Goal: Task Accomplishment & Management: Complete application form

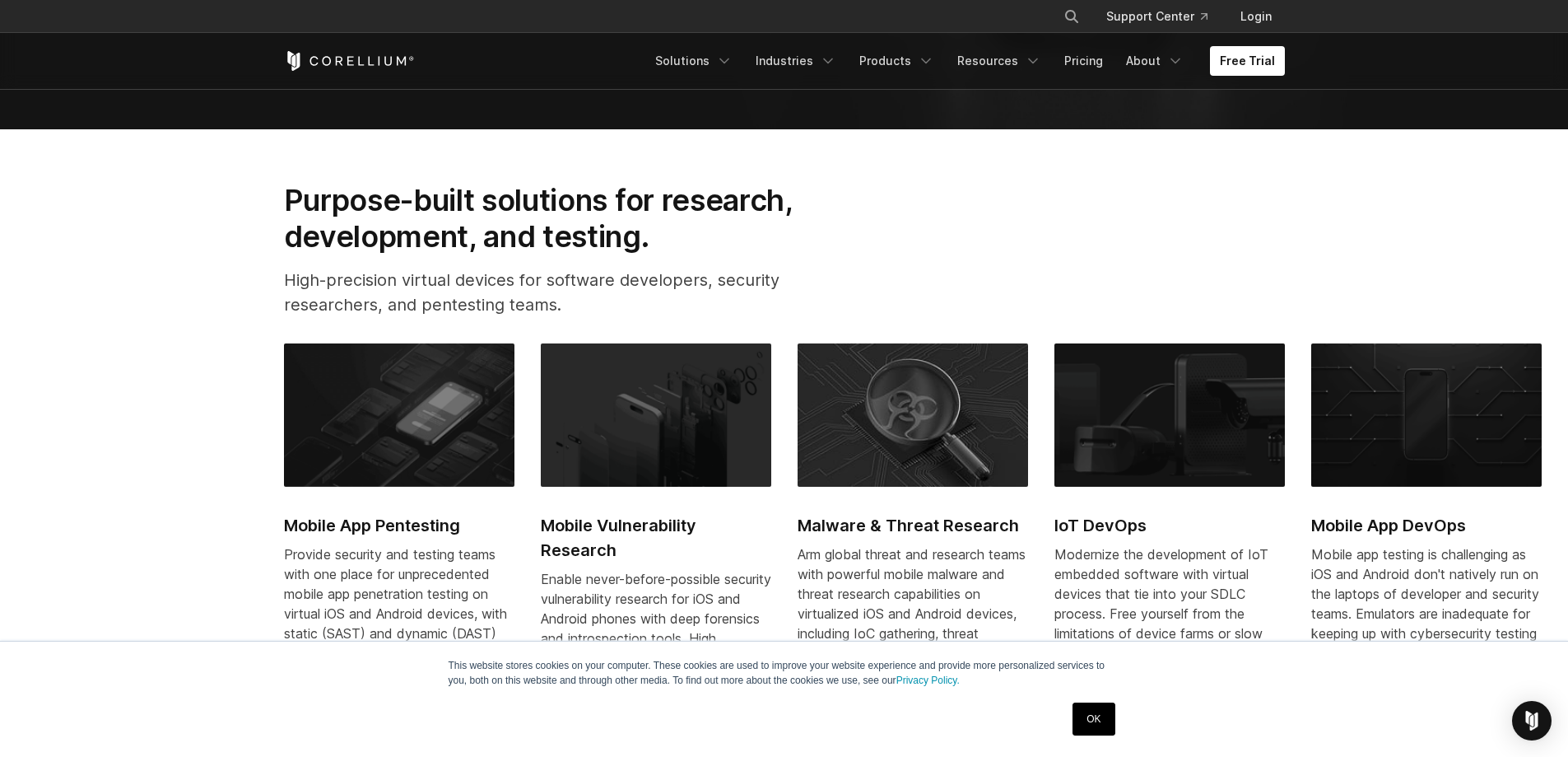
scroll to position [659, 0]
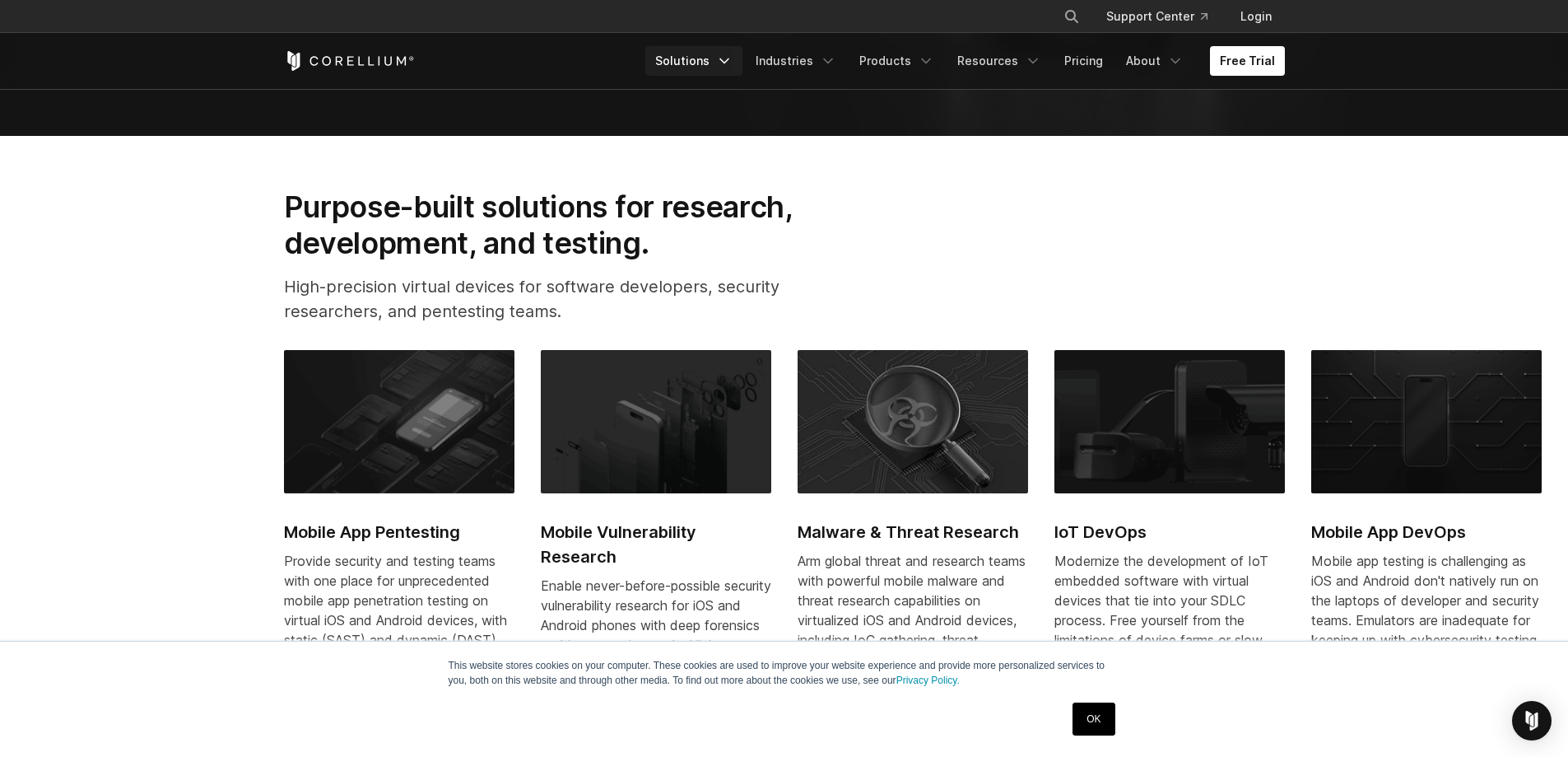
click at [733, 68] on icon "Navigation Menu" at bounding box center [724, 61] width 17 height 17
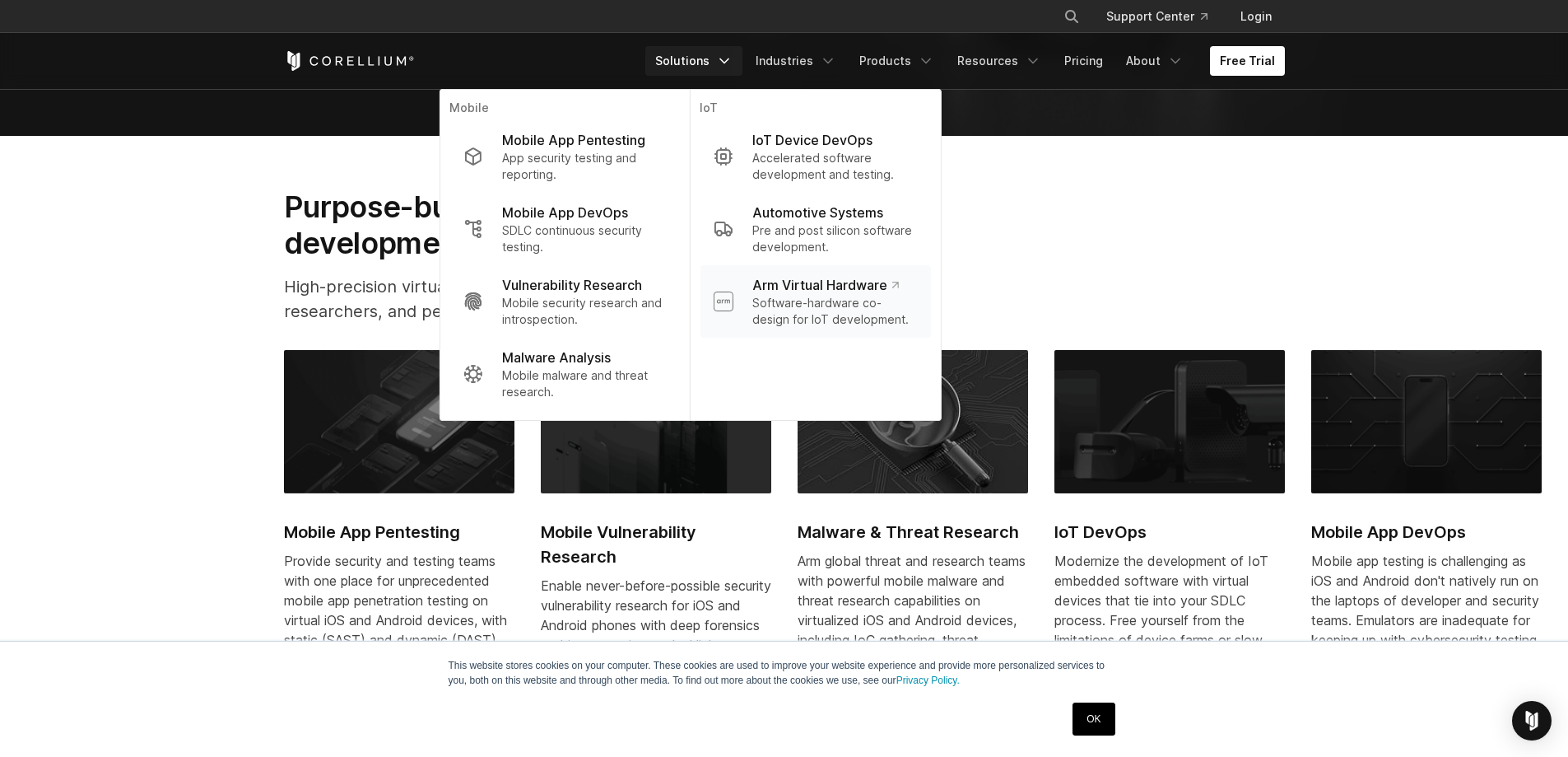
drag, startPoint x: 796, startPoint y: 154, endPoint x: 781, endPoint y: 290, distance: 136.8
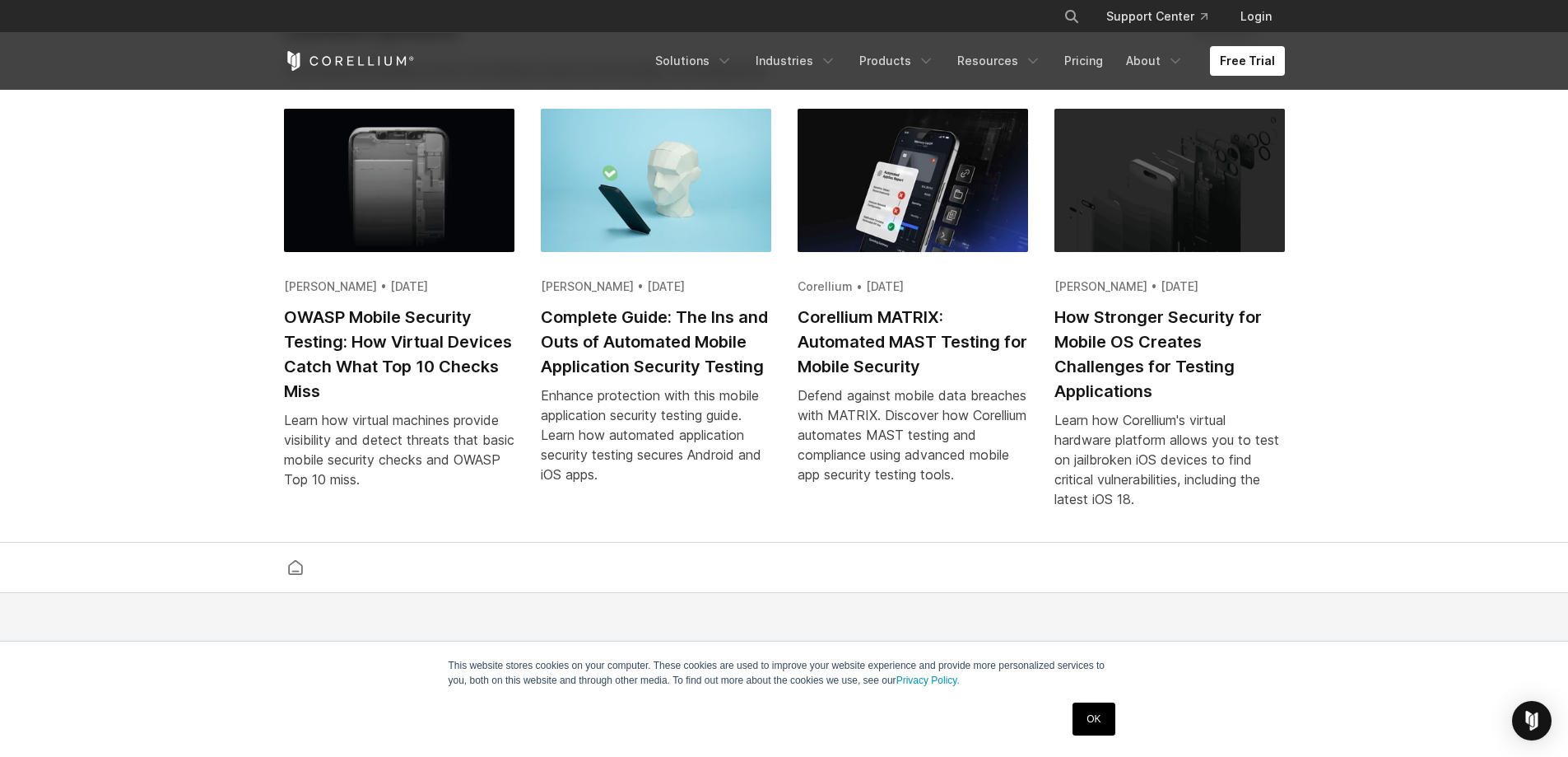
scroll to position [3047, 0]
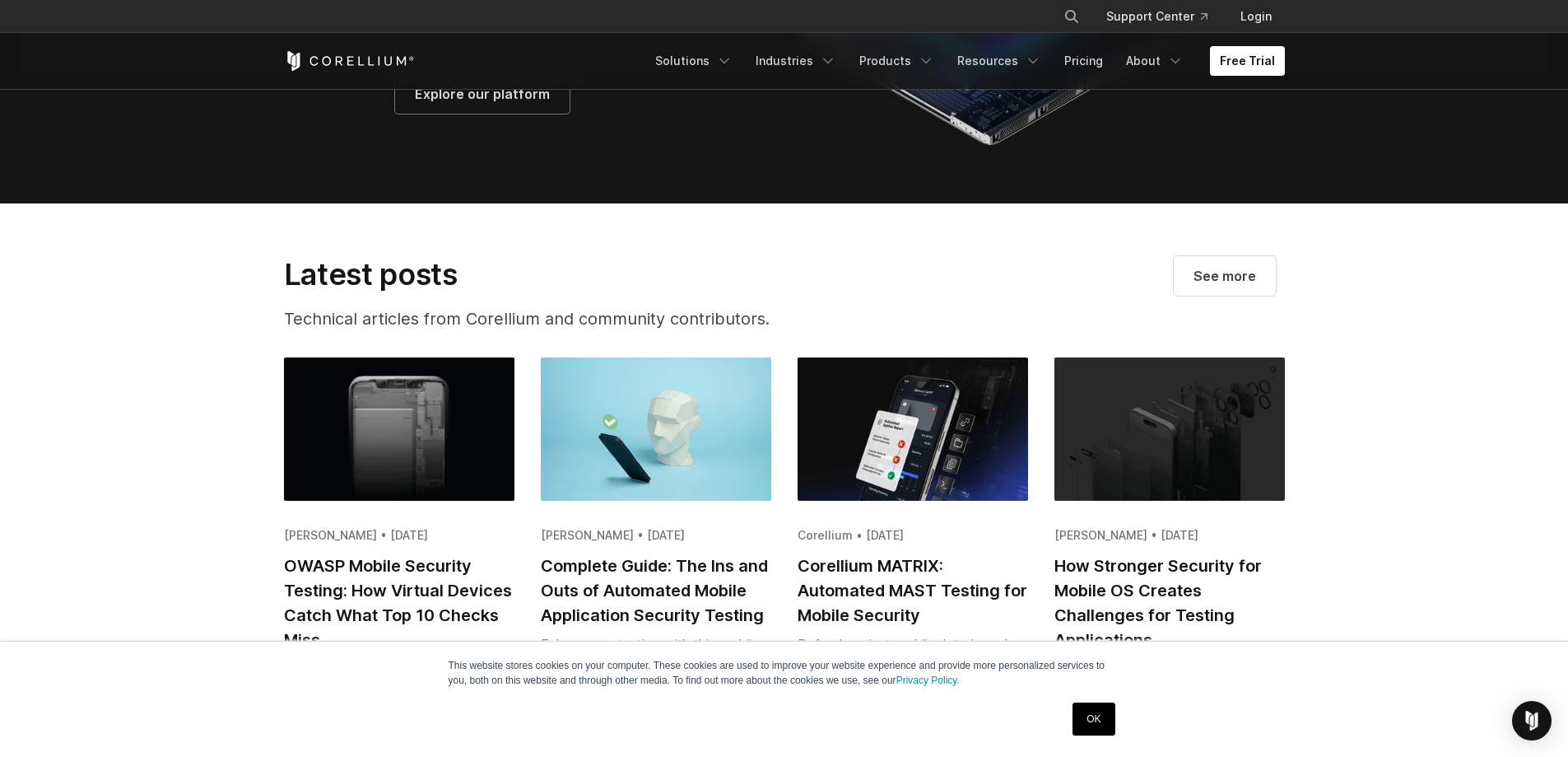
click at [455, 114] on link "Explore our platform" at bounding box center [482, 94] width 175 height 40
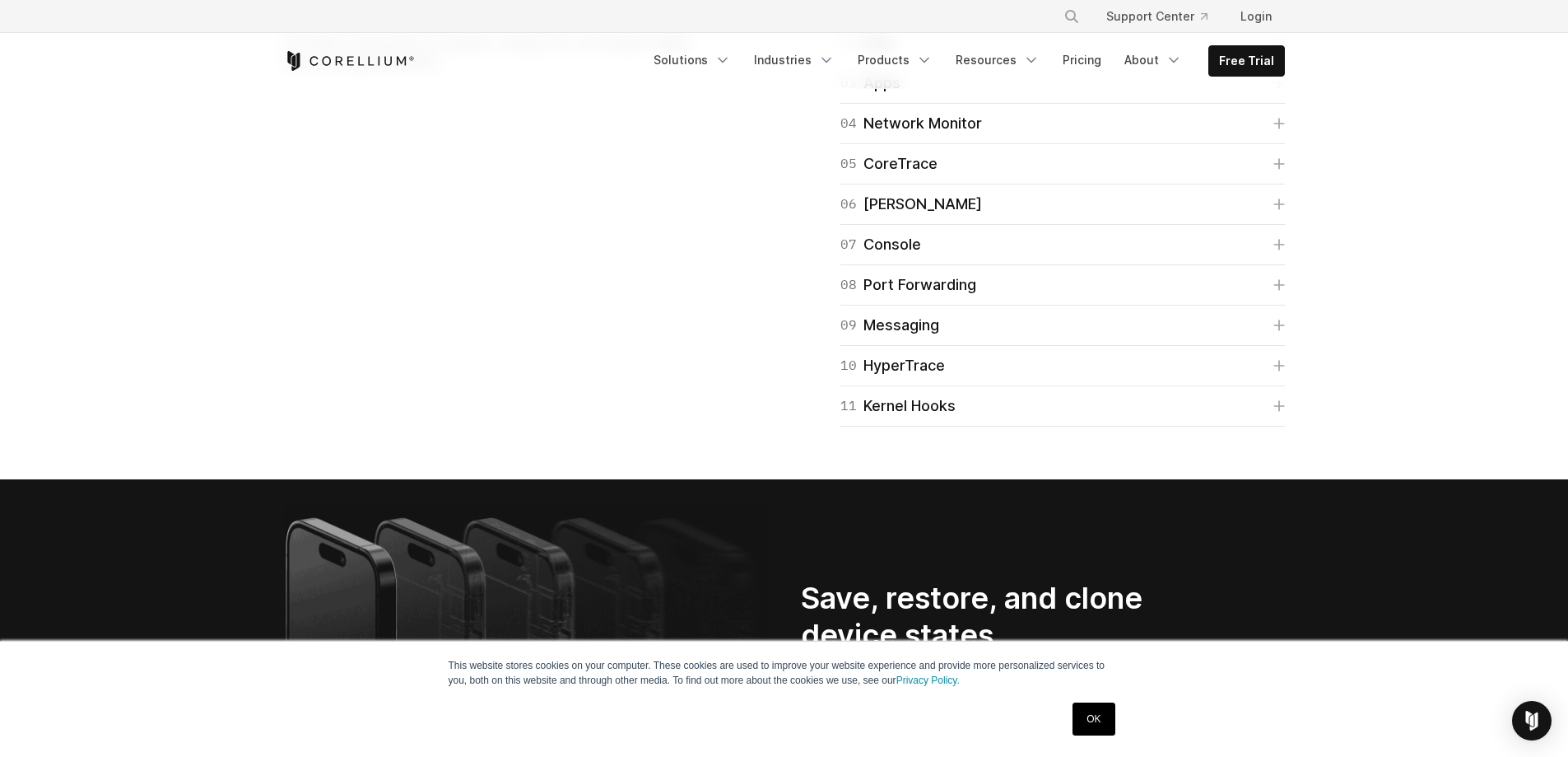
scroll to position [2718, 0]
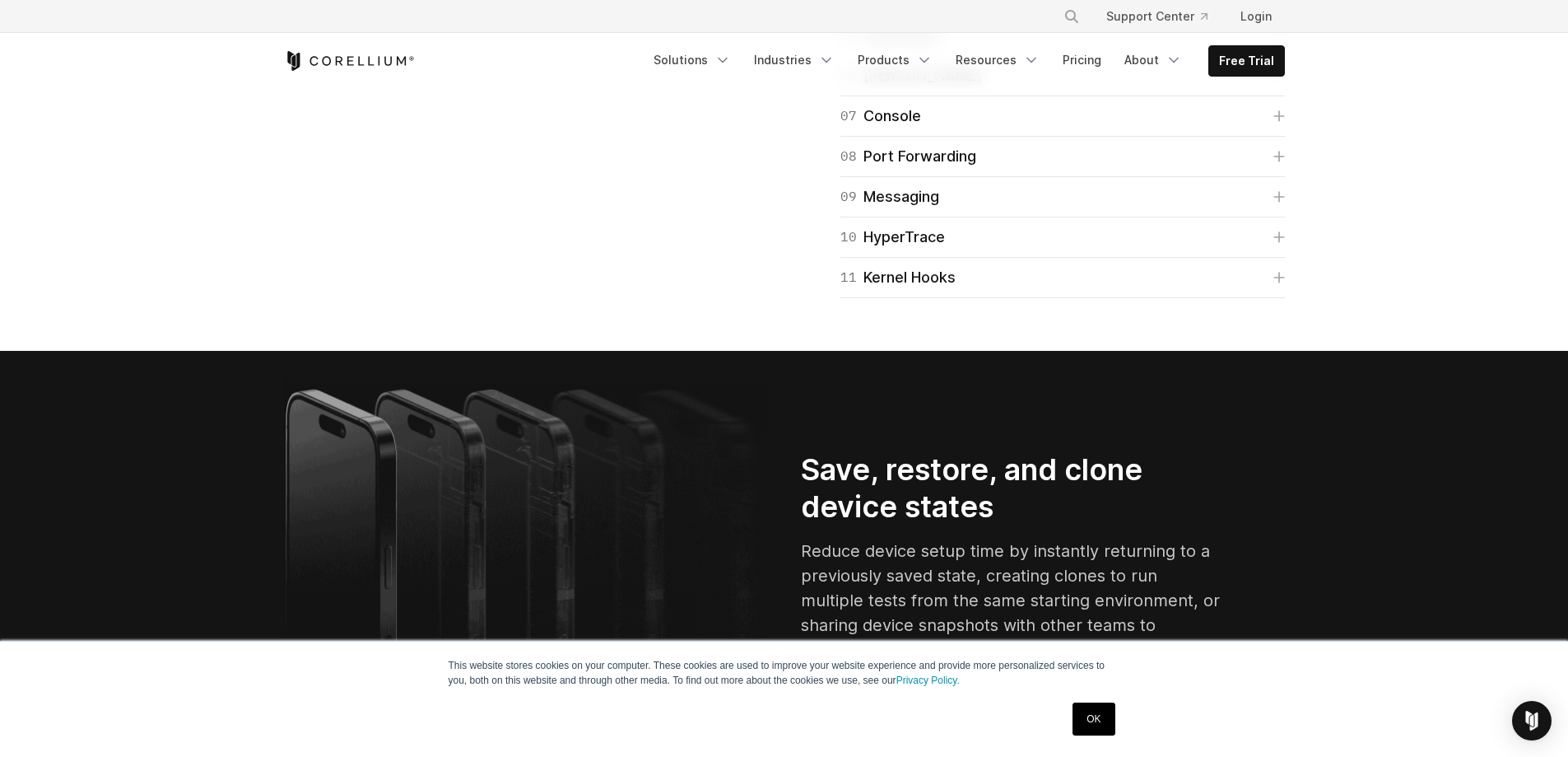
scroll to position [2800, 0]
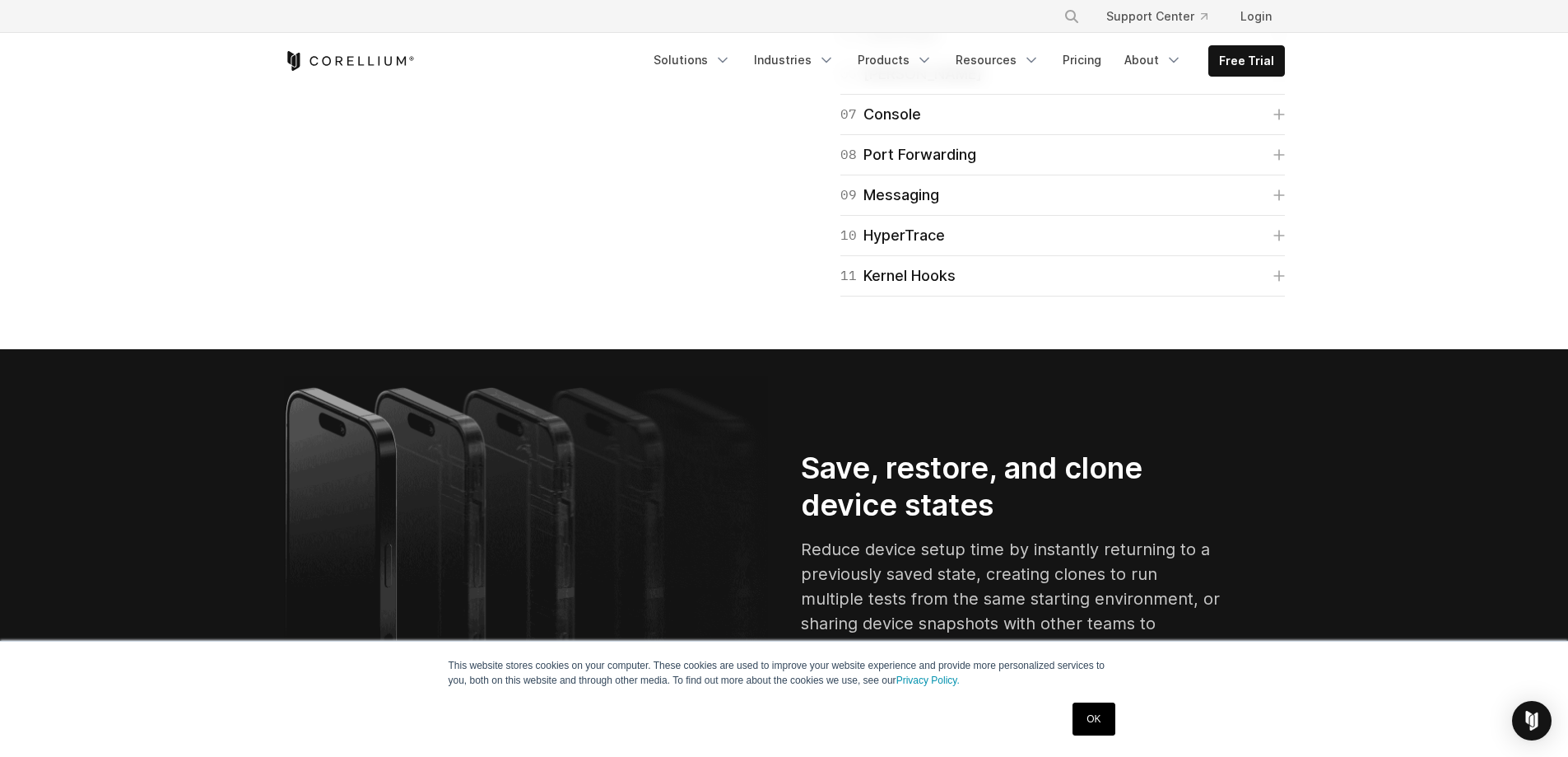
click at [903, 46] on div "05 CoreTrace" at bounding box center [888, 34] width 97 height 23
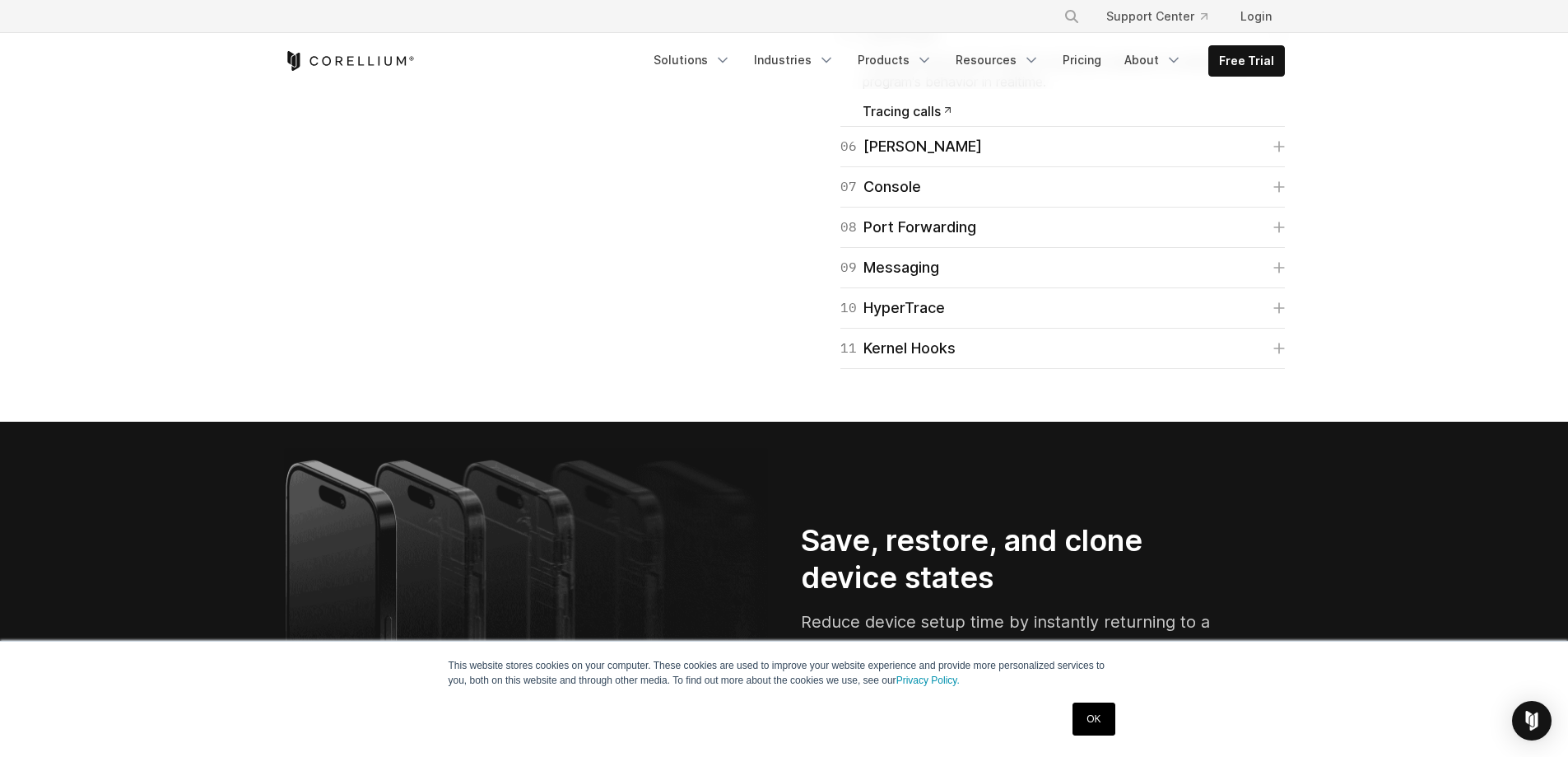
click at [903, 46] on div "05 CoreTrace" at bounding box center [888, 34] width 97 height 23
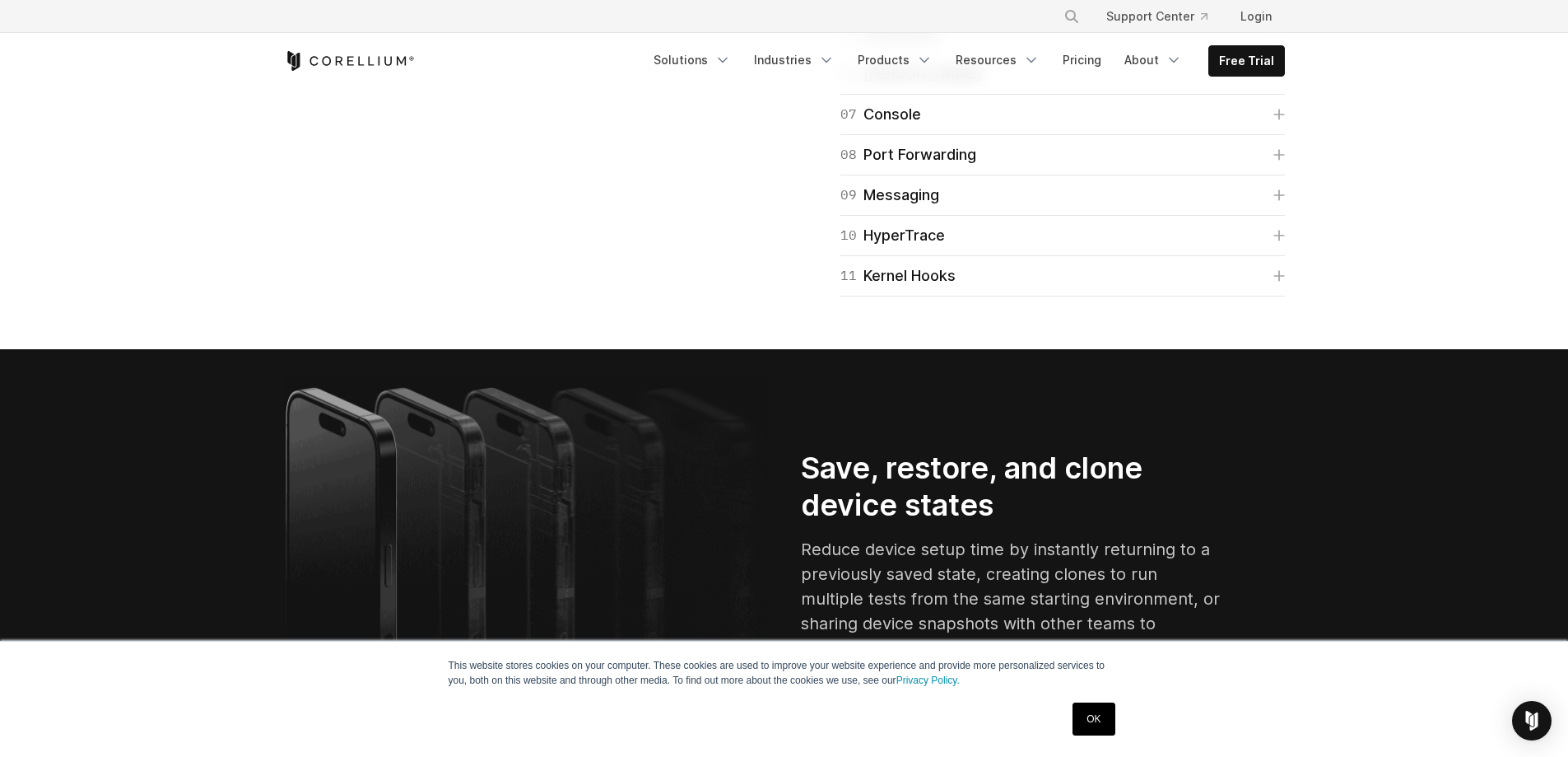
click at [895, 95] on div "06 Frida Our pre-integrated Frida console makes scripting and hooking a process…" at bounding box center [1062, 75] width 444 height 41
click at [894, 85] on div "06 Frida" at bounding box center [911, 74] width 142 height 23
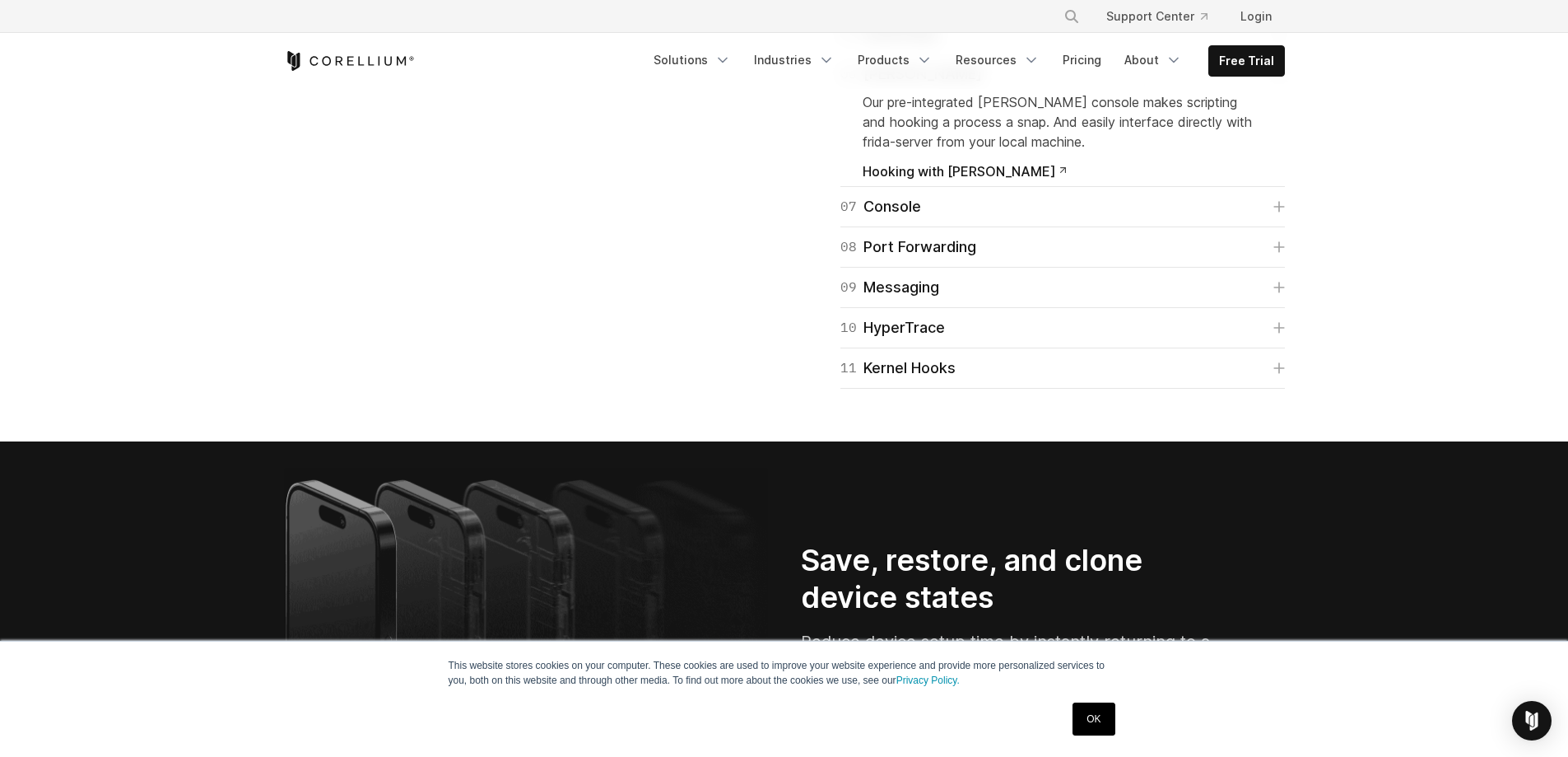
click at [894, 85] on div "06 Frida" at bounding box center [911, 74] width 142 height 23
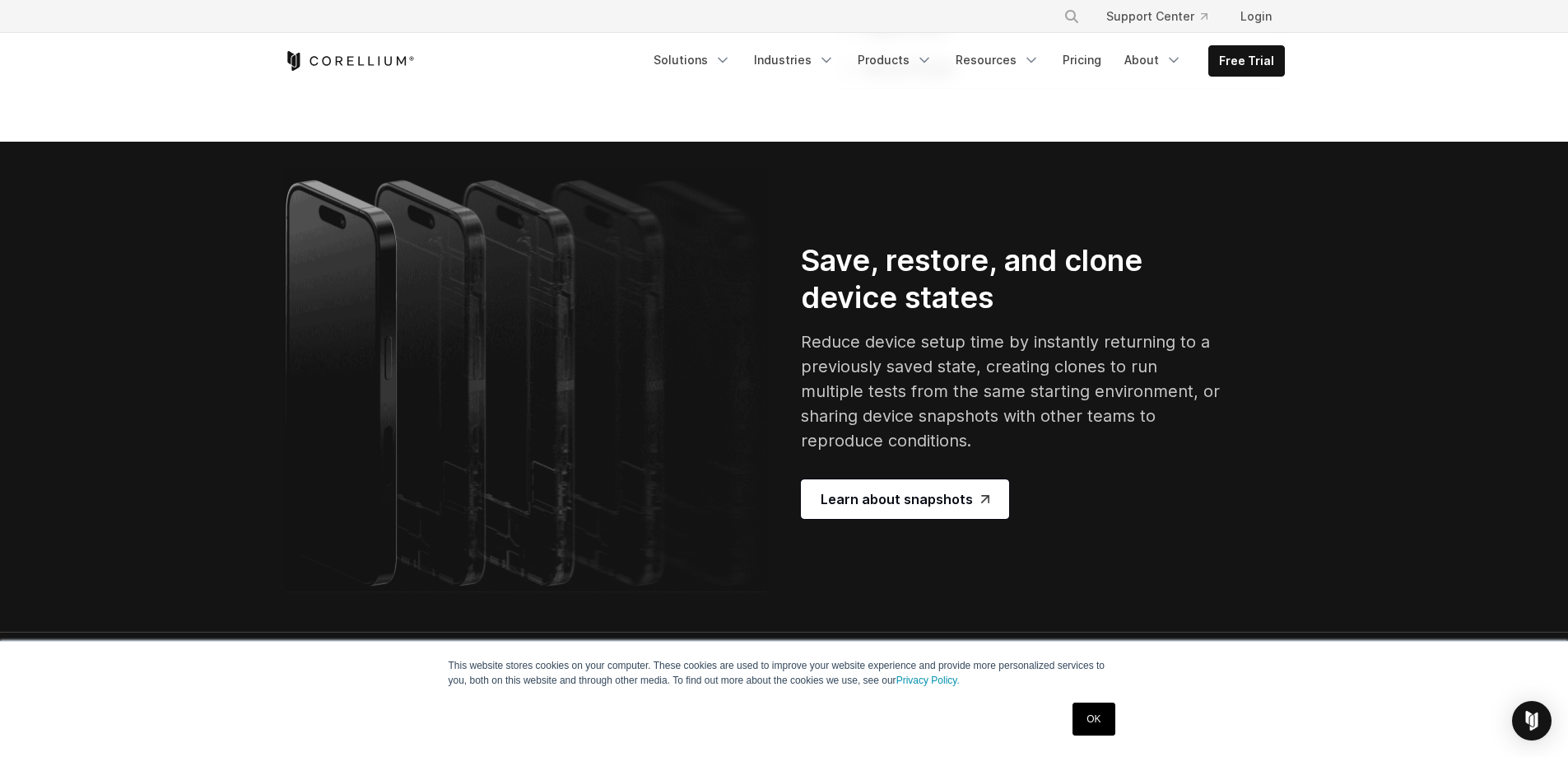
scroll to position [3047, 0]
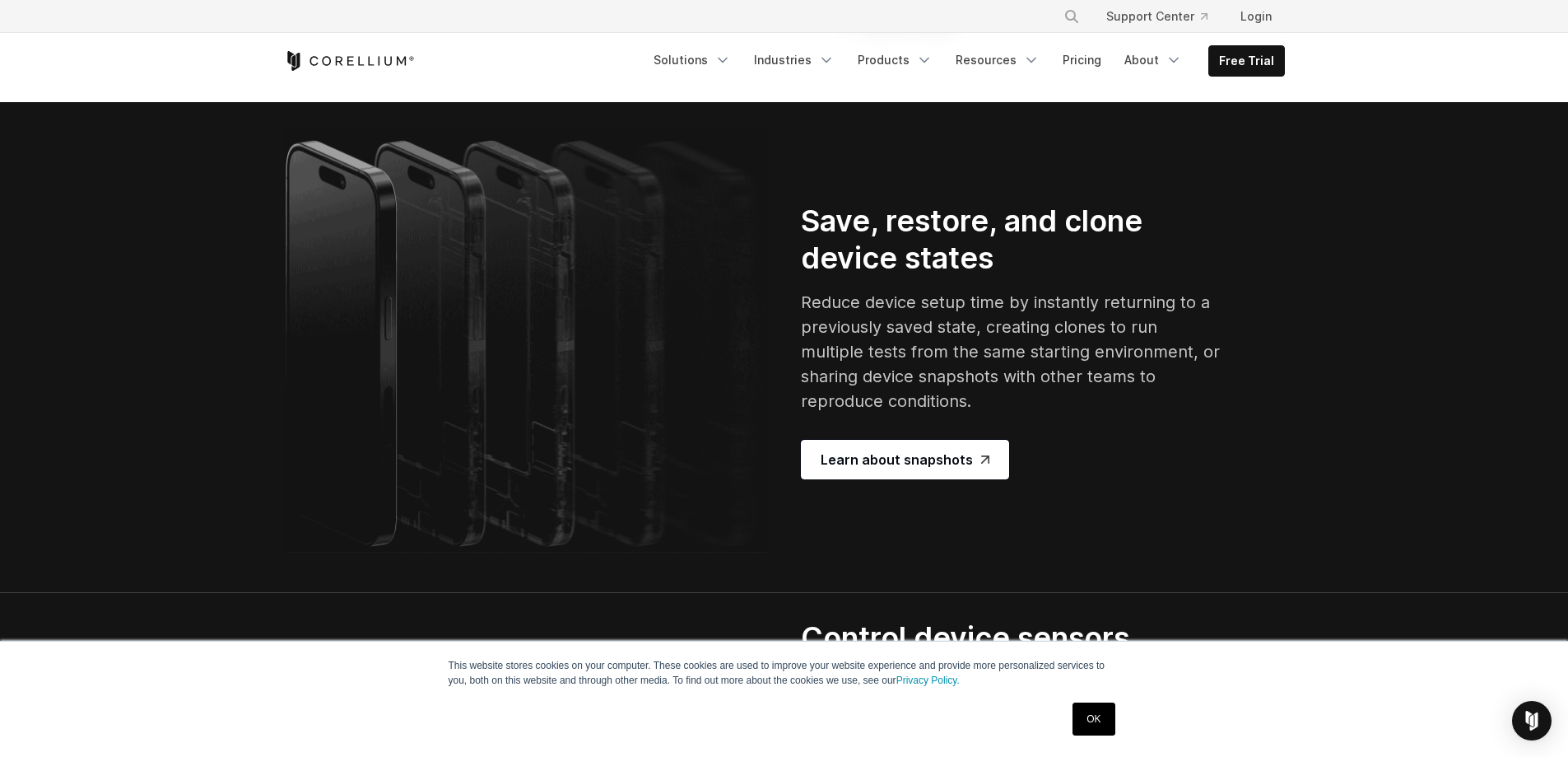
click at [941, 41] on div "11 Kernel Hooks" at bounding box center [898, 29] width 115 height 23
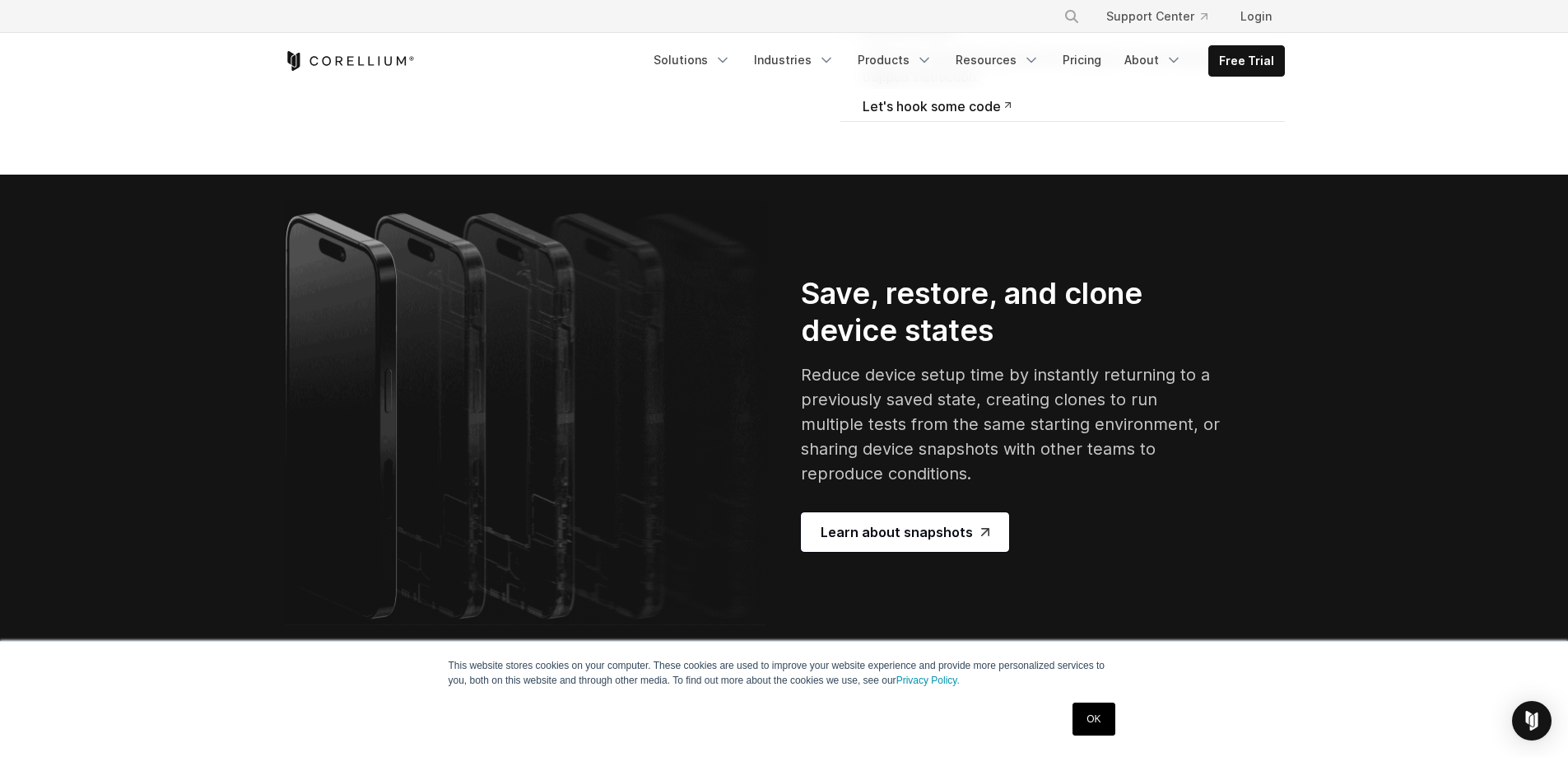
click at [941, 41] on div "11 Kernel Hooks" at bounding box center [898, 29] width 115 height 23
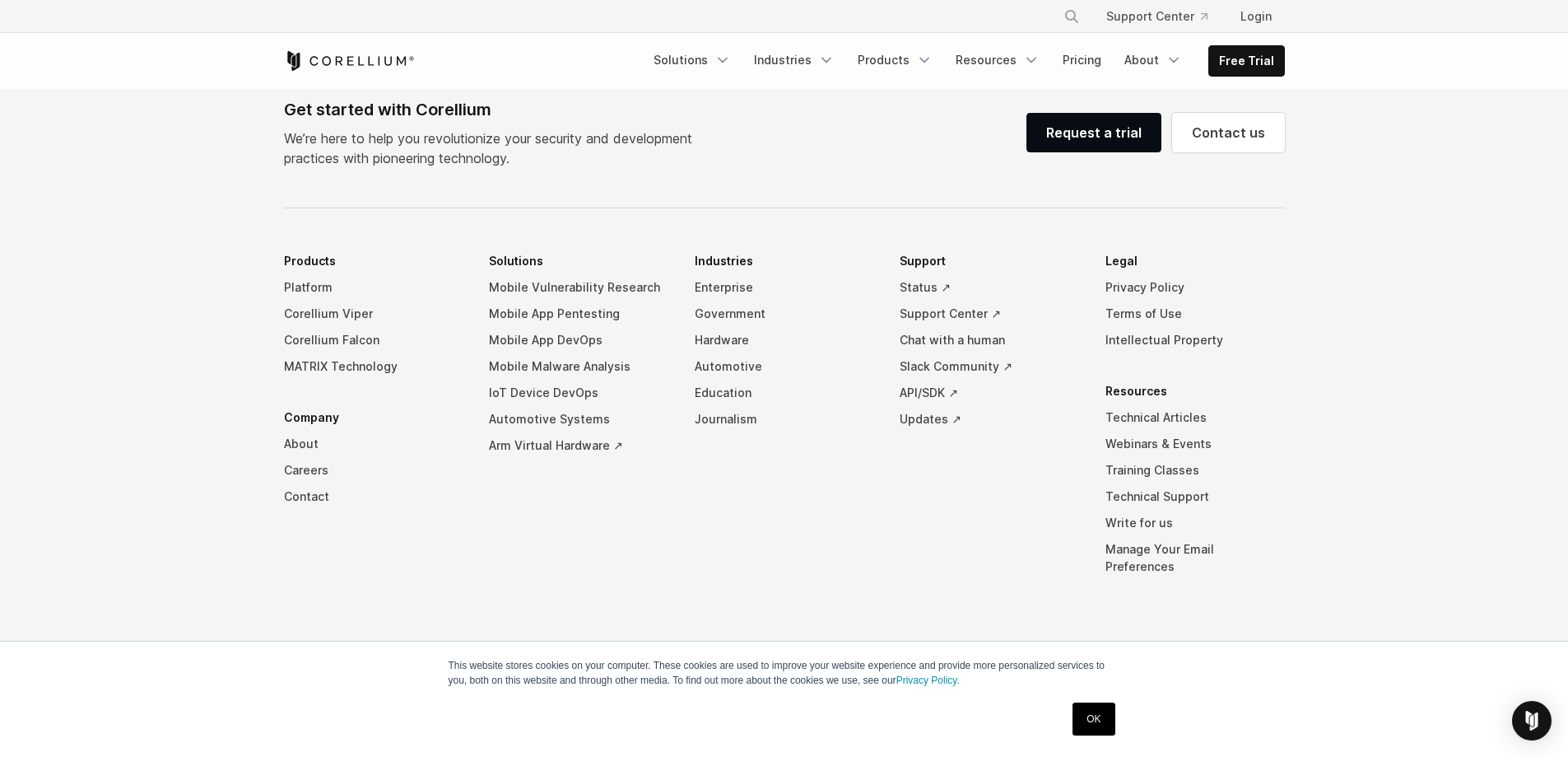
scroll to position [7735, 0]
click at [1065, 153] on link "Request a trial" at bounding box center [1094, 133] width 135 height 40
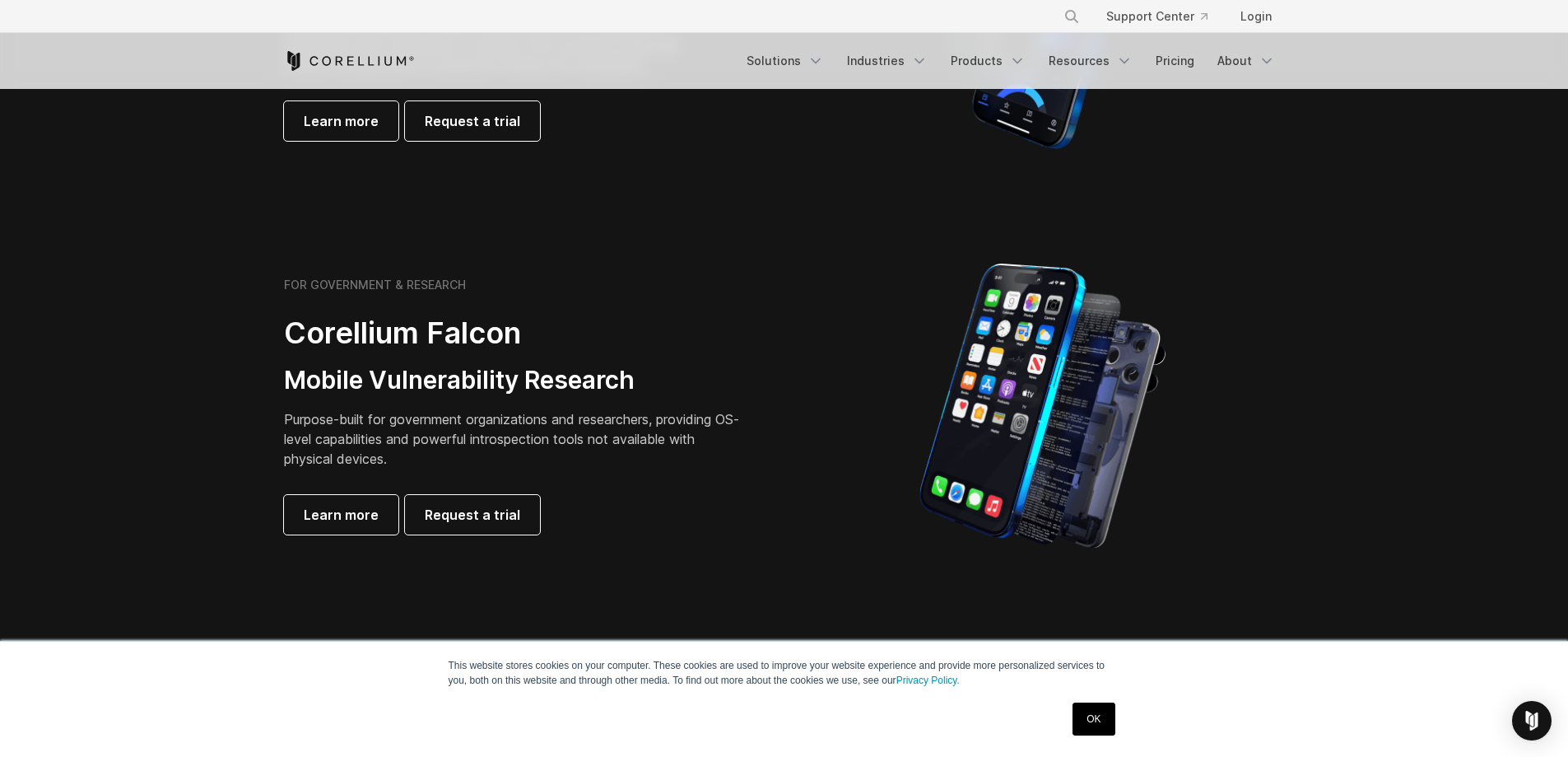
scroll to position [329, 0]
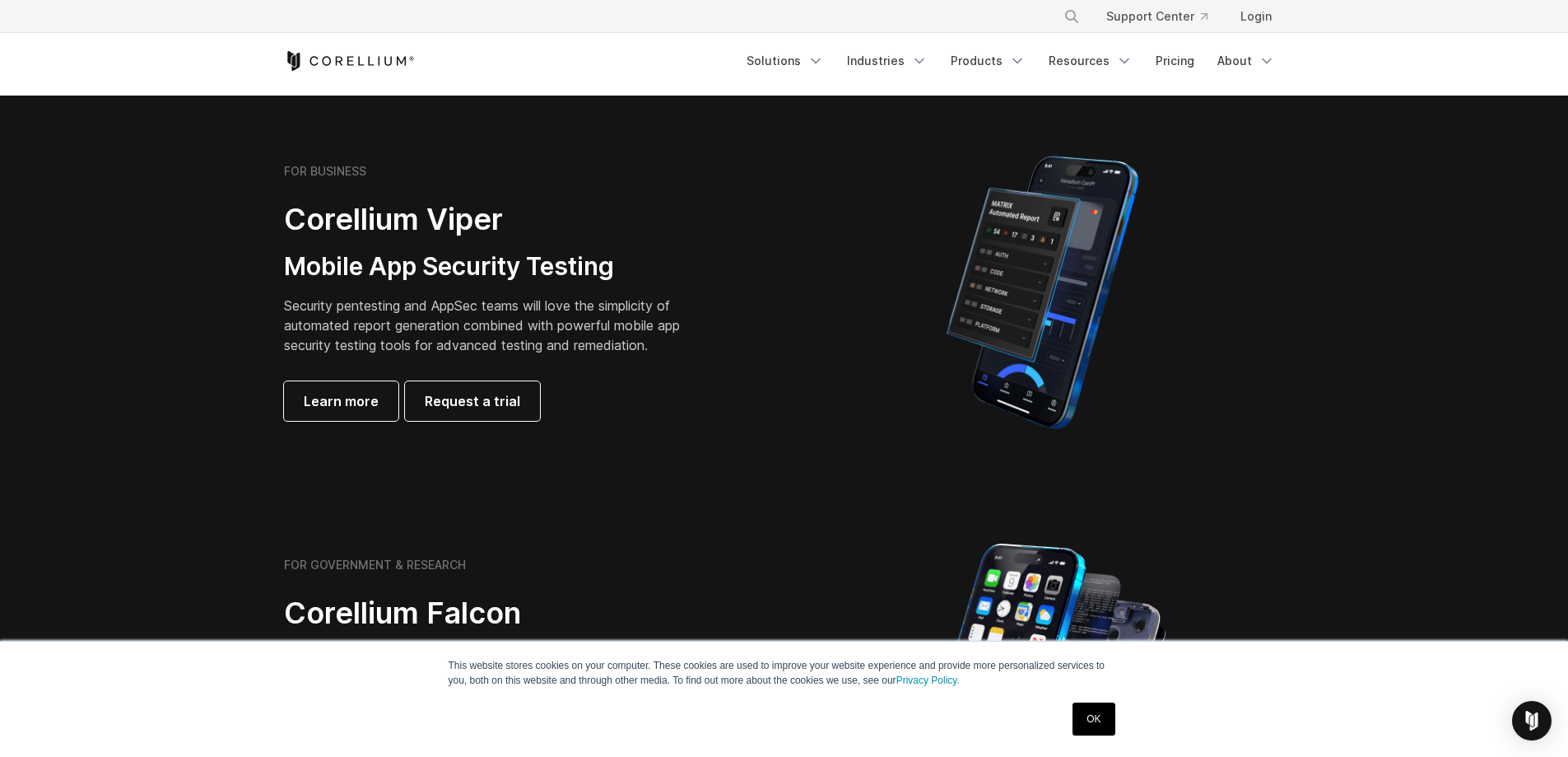
click at [1084, 710] on link "OK" at bounding box center [1093, 719] width 42 height 33
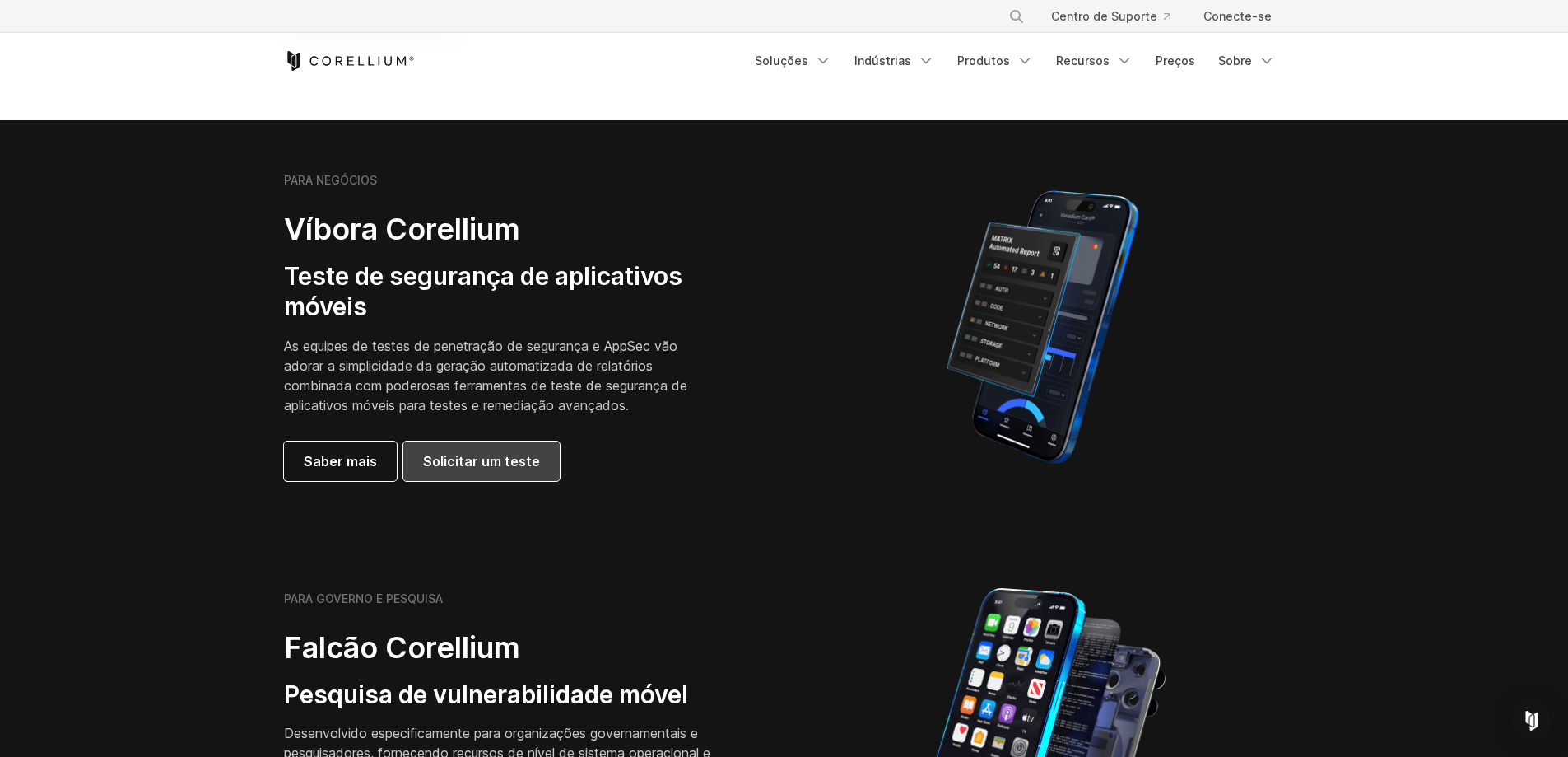
click at [460, 468] on font "Solicitar um teste" at bounding box center [482, 461] width 117 height 17
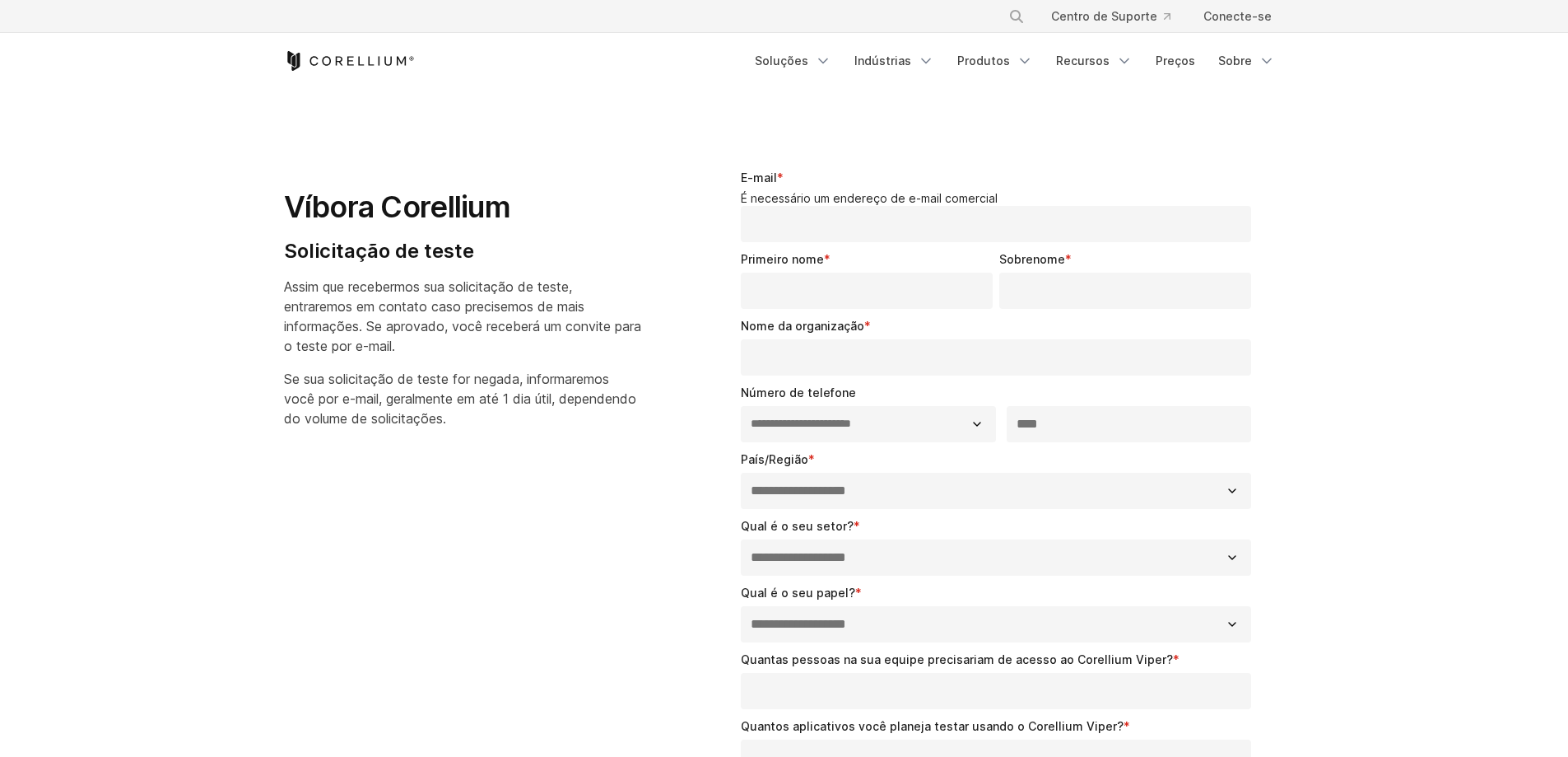
select select "**"
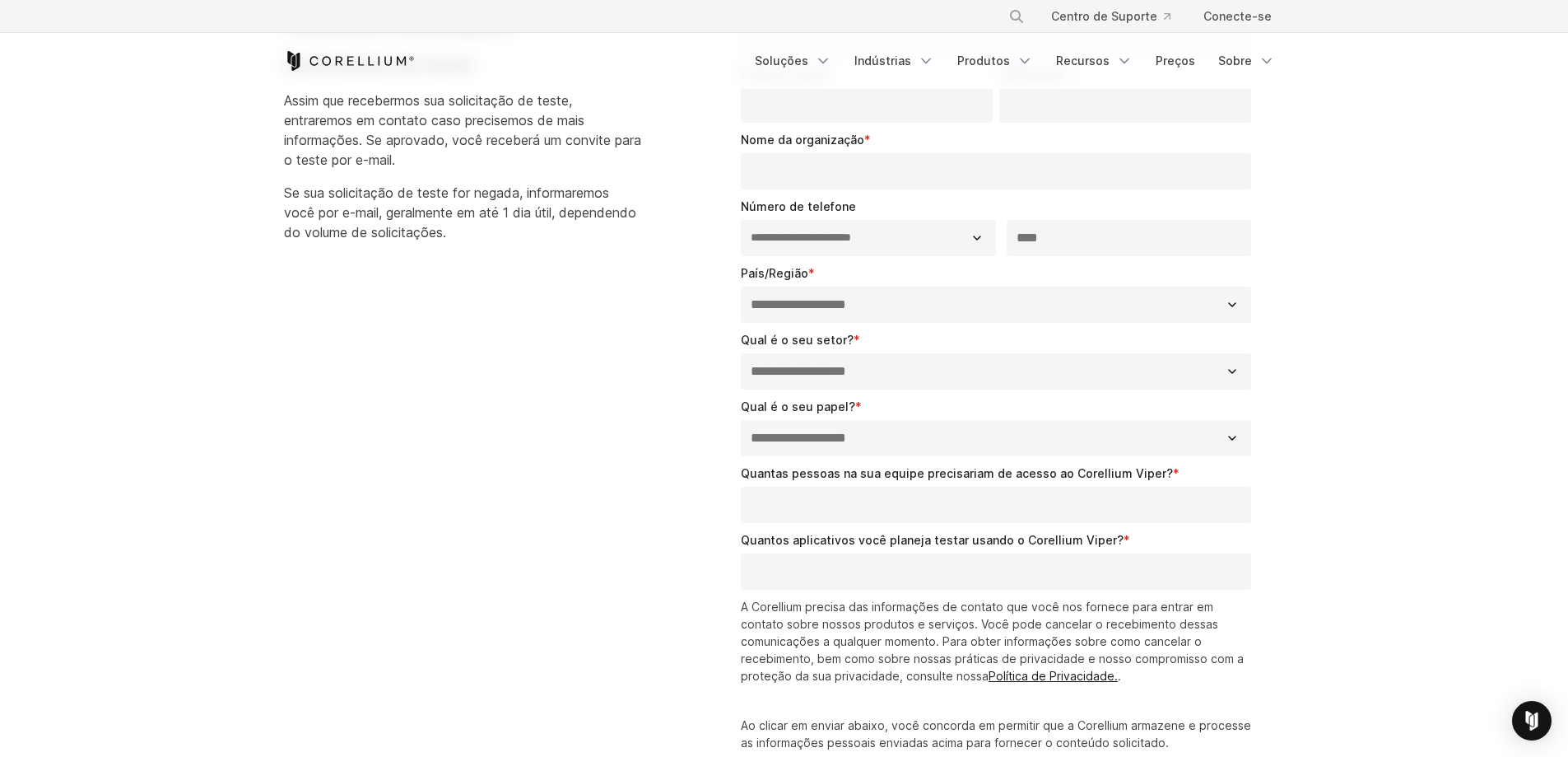
scroll to position [165, 0]
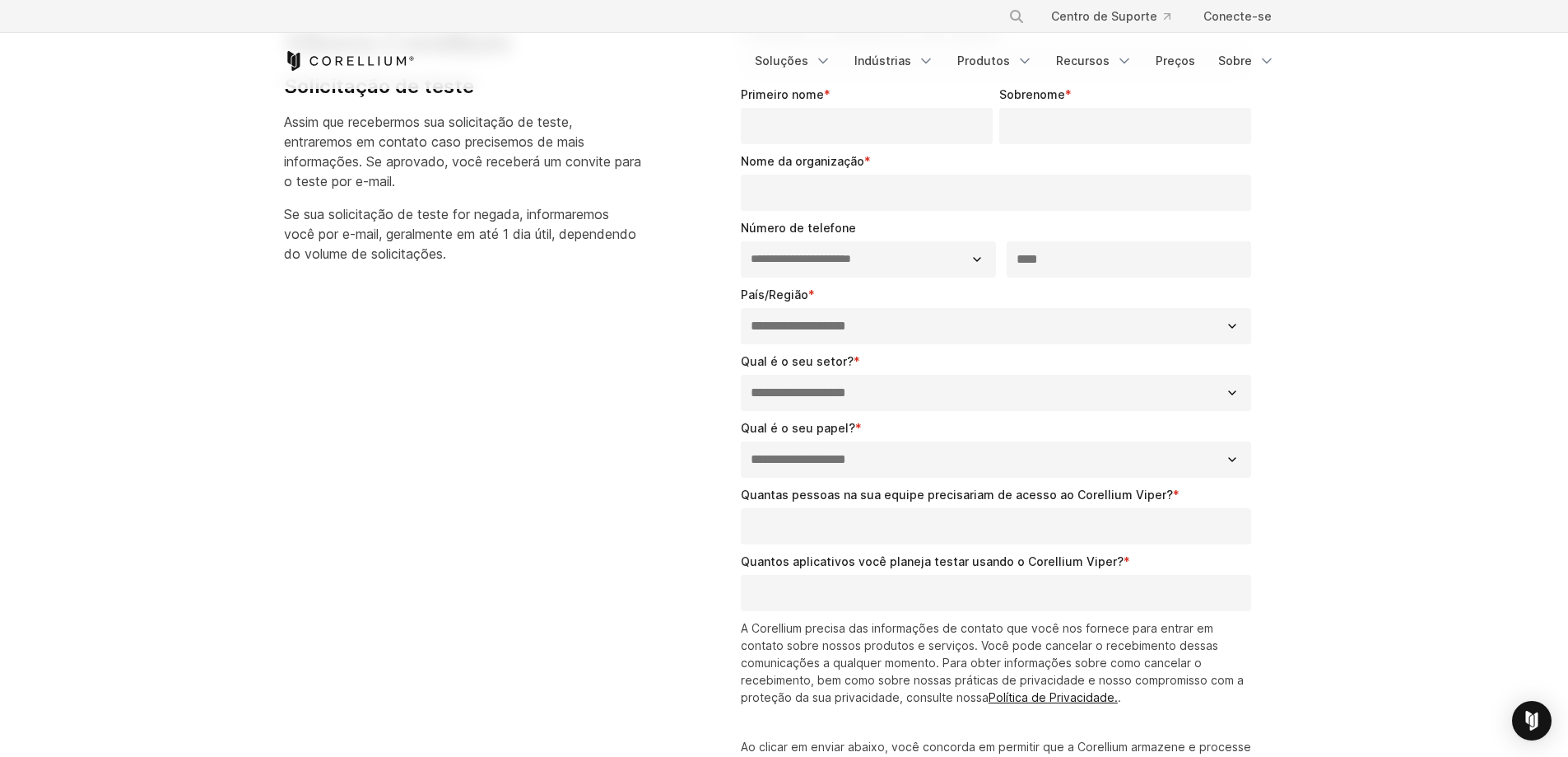
click at [907, 594] on input "Quantos aplicativos você planeja testar usando o Corellium Viper? *" at bounding box center [996, 593] width 511 height 36
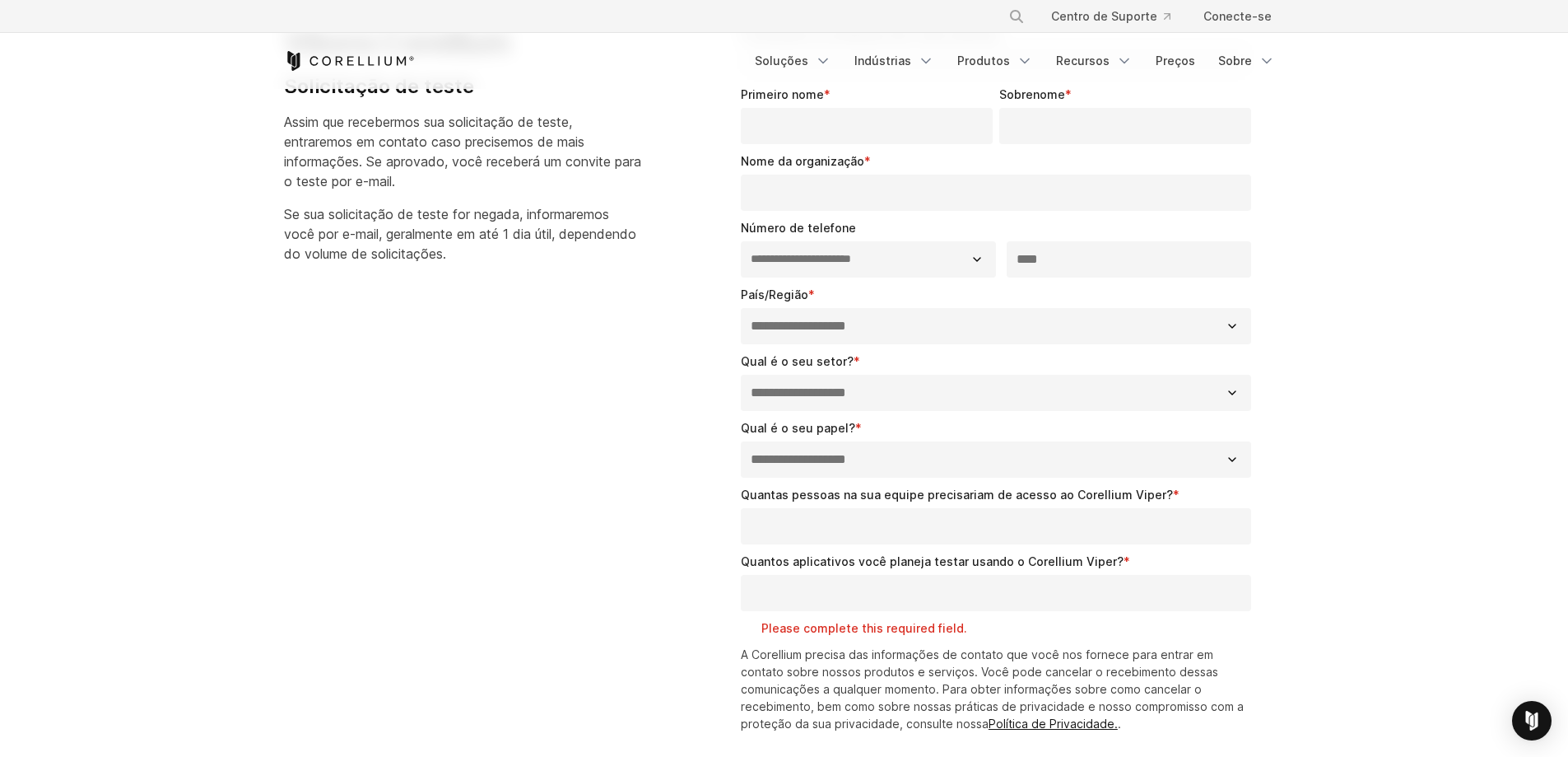
click at [898, 519] on input "Quantas pessoas na sua equipe precisariam de acesso ao Corellium Viper? *" at bounding box center [996, 527] width 511 height 36
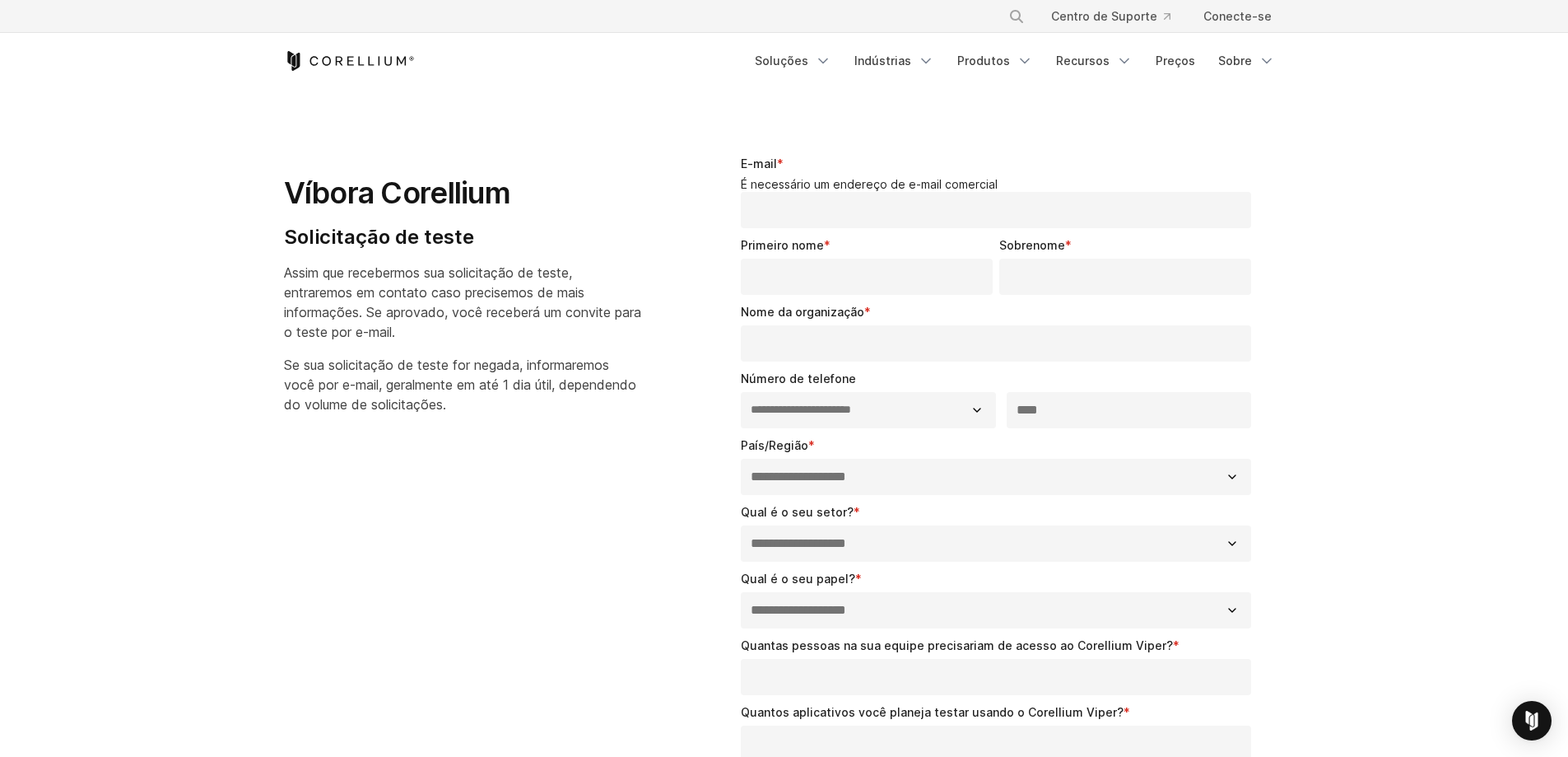
scroll to position [0, 0]
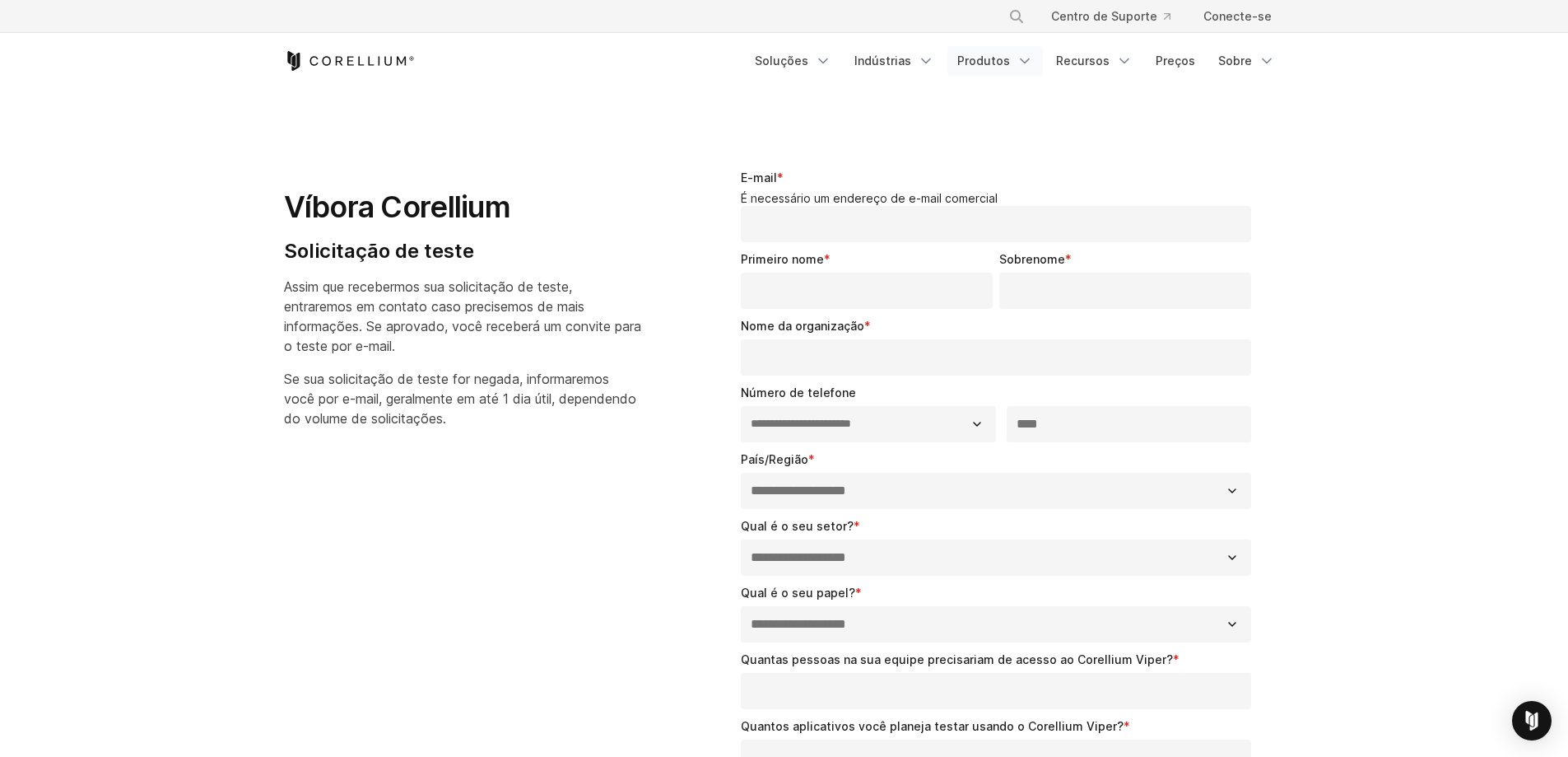
click at [992, 56] on font "Produtos" at bounding box center [984, 61] width 53 height 14
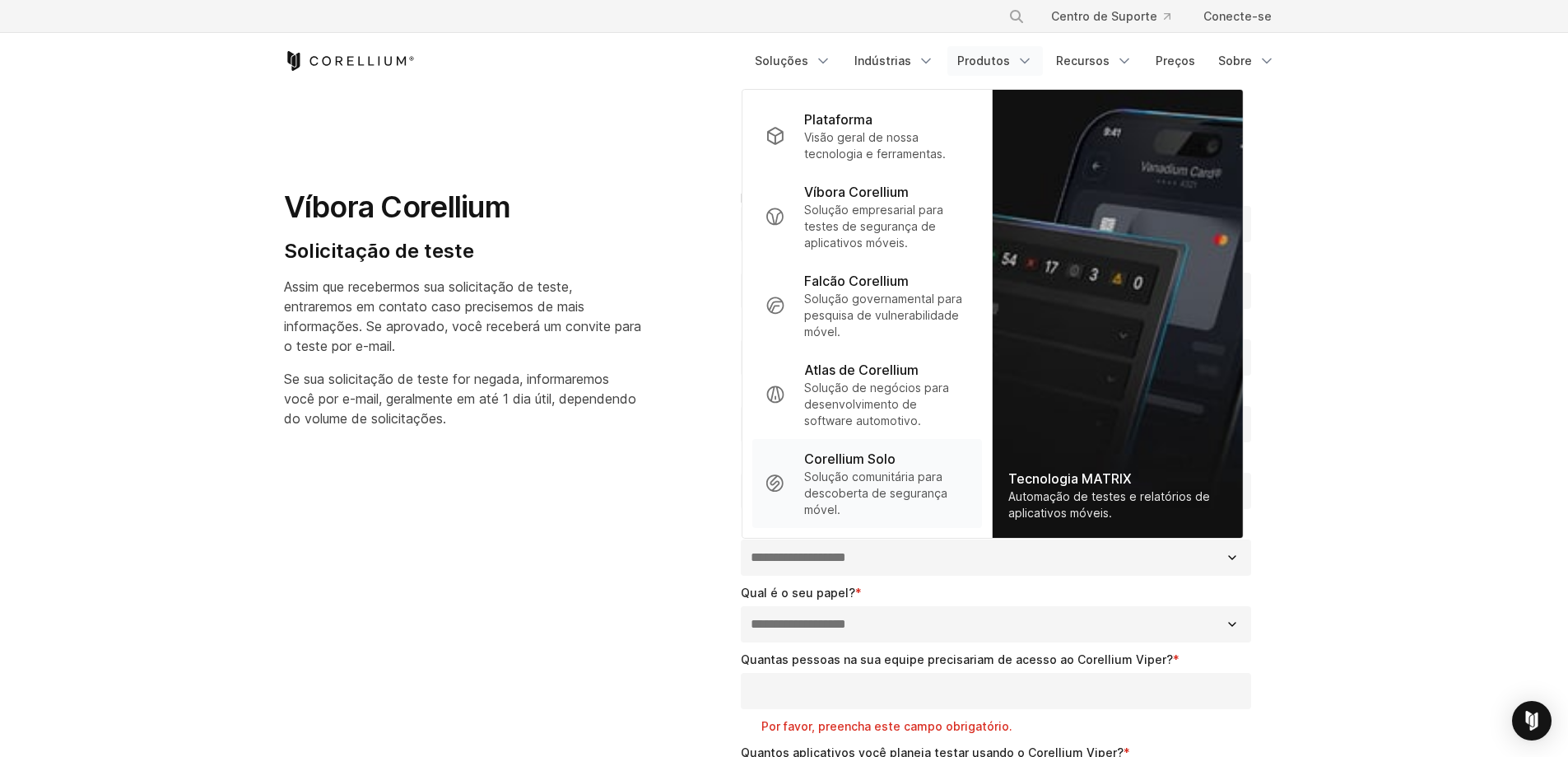
click at [874, 469] on font "Solução comunitária para descoberta de segurança móvel." at bounding box center [875, 493] width 143 height 47
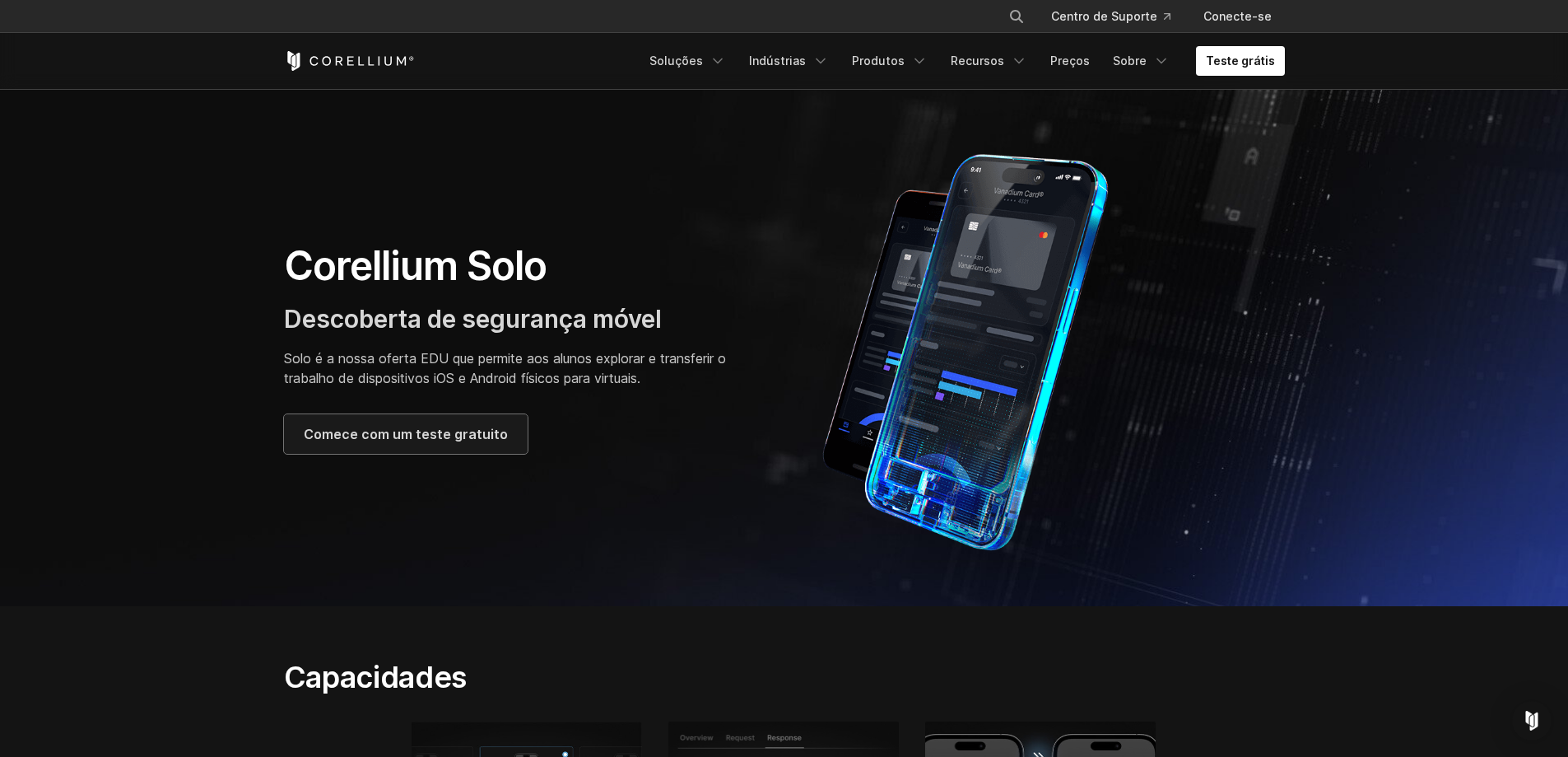
click at [419, 447] on link "Comece com um teste gratuito" at bounding box center [406, 434] width 244 height 40
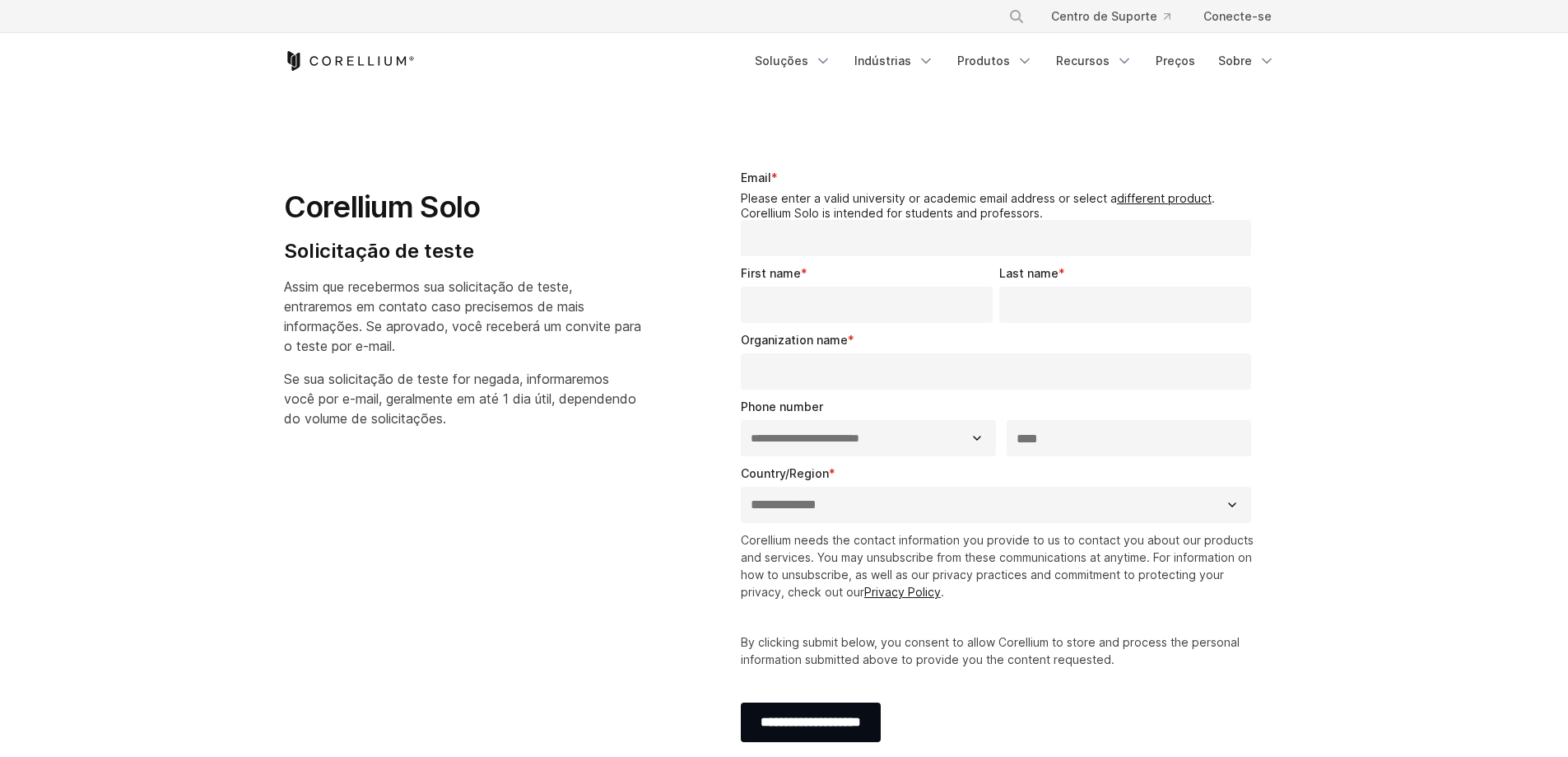
select select "**"
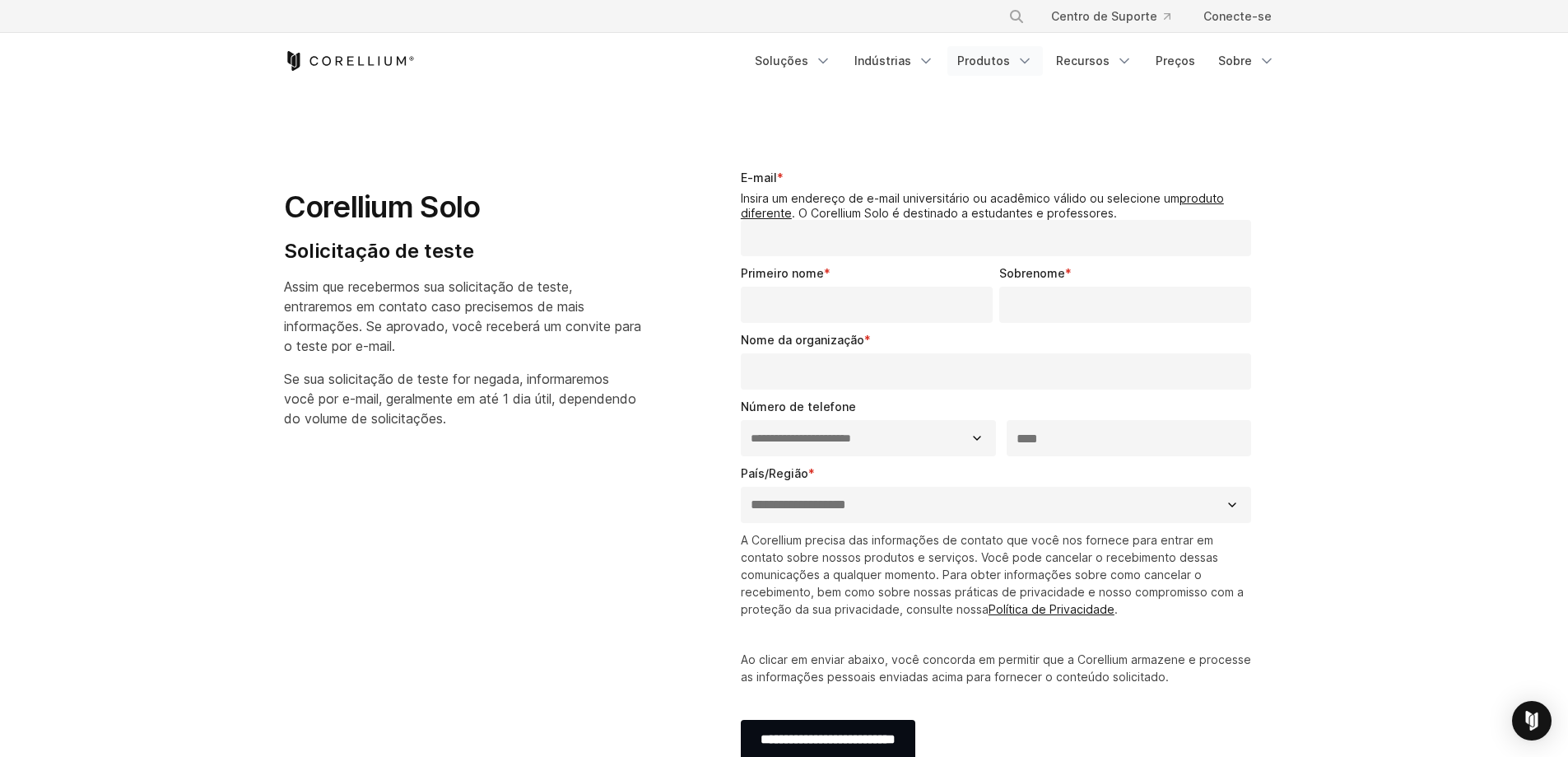
click at [991, 62] on font "Produtos" at bounding box center [984, 61] width 53 height 14
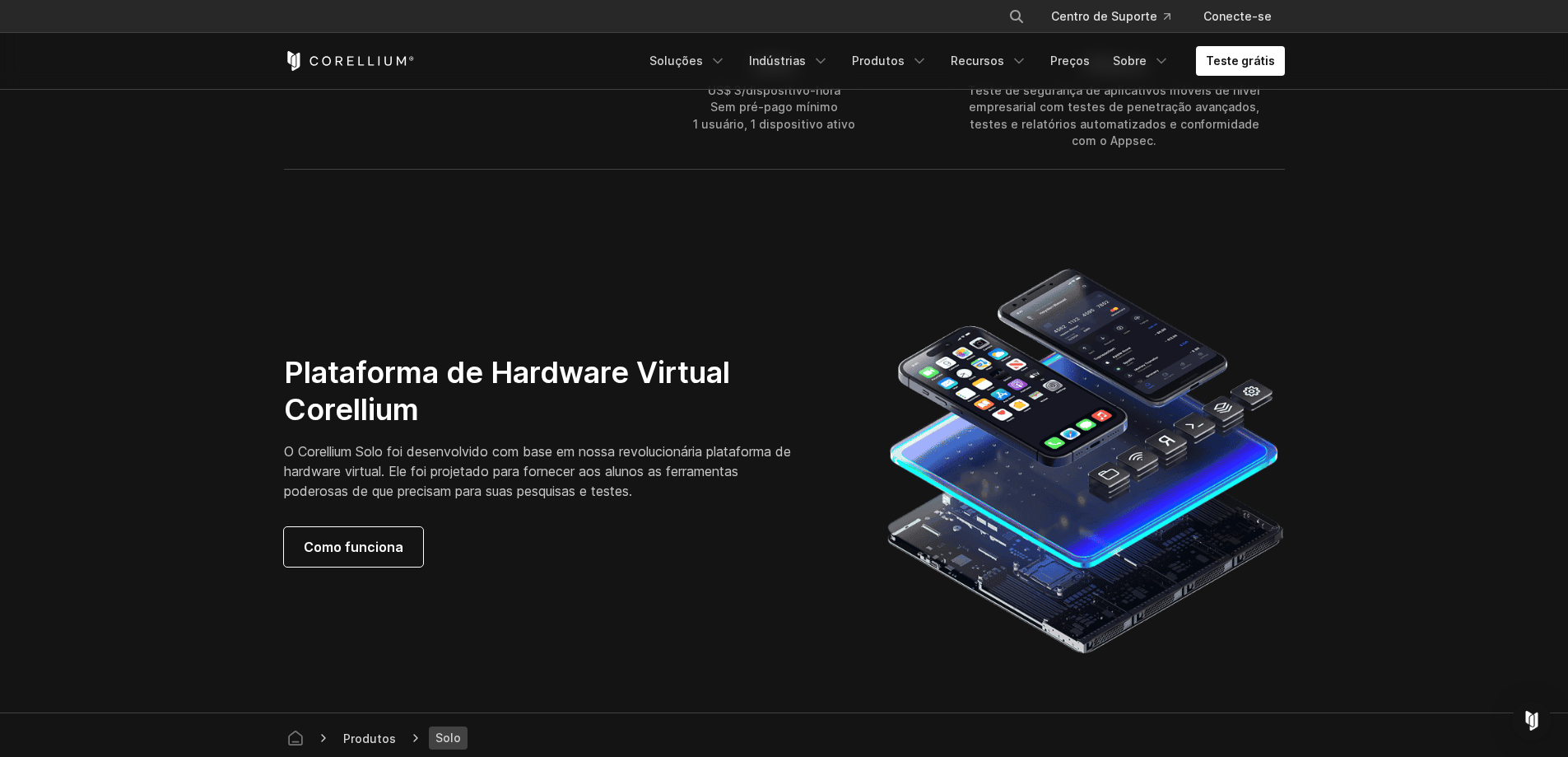
scroll to position [3047, 0]
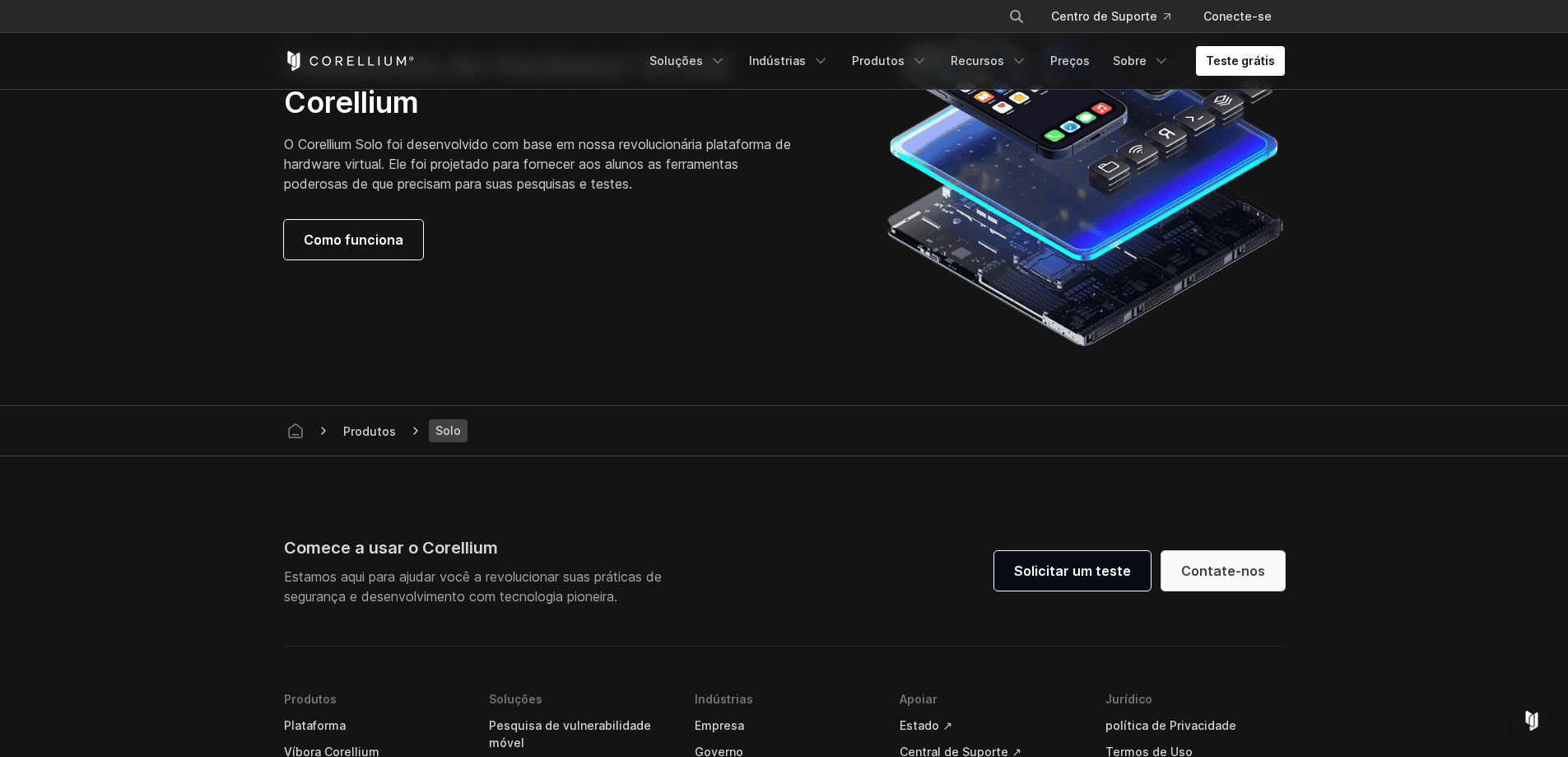
click at [1199, 574] on font "Contate-nos" at bounding box center [1222, 570] width 84 height 17
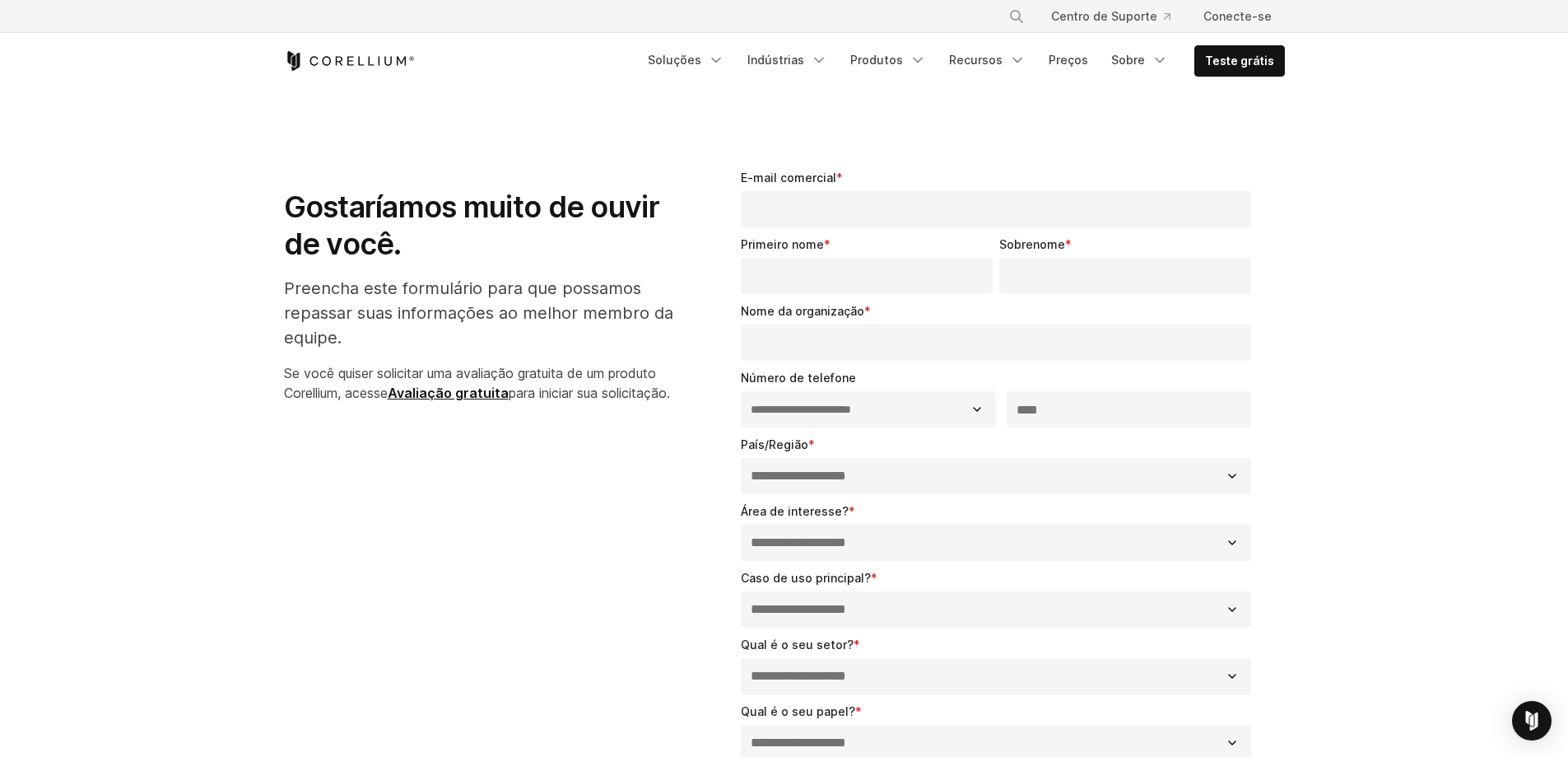
select select "**"
